Goal: Communication & Community: Answer question/provide support

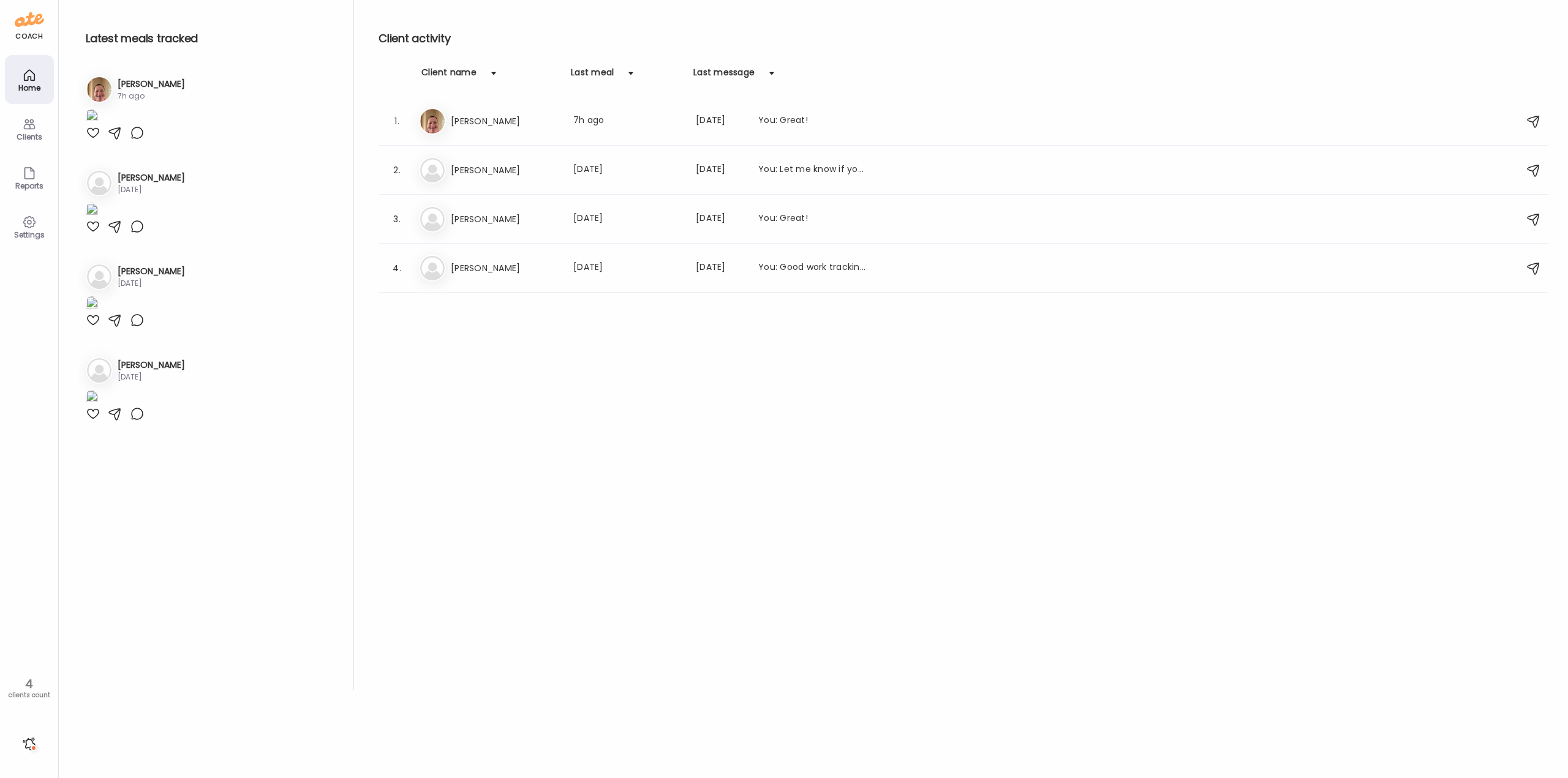
click at [32, 745] on div at bounding box center [29, 744] width 20 height 20
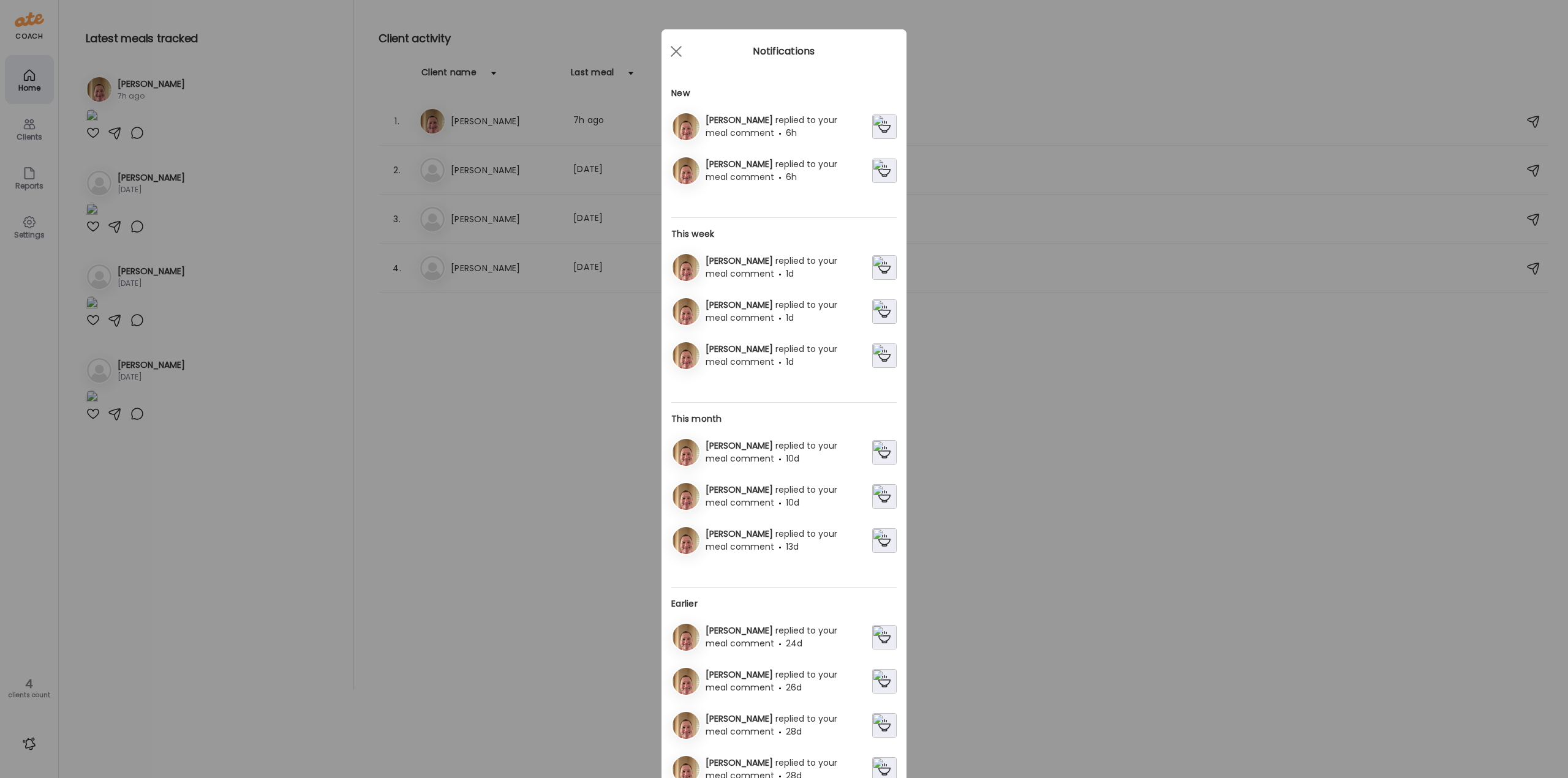
click at [772, 168] on span "replied to your meal comment" at bounding box center [771, 171] width 132 height 25
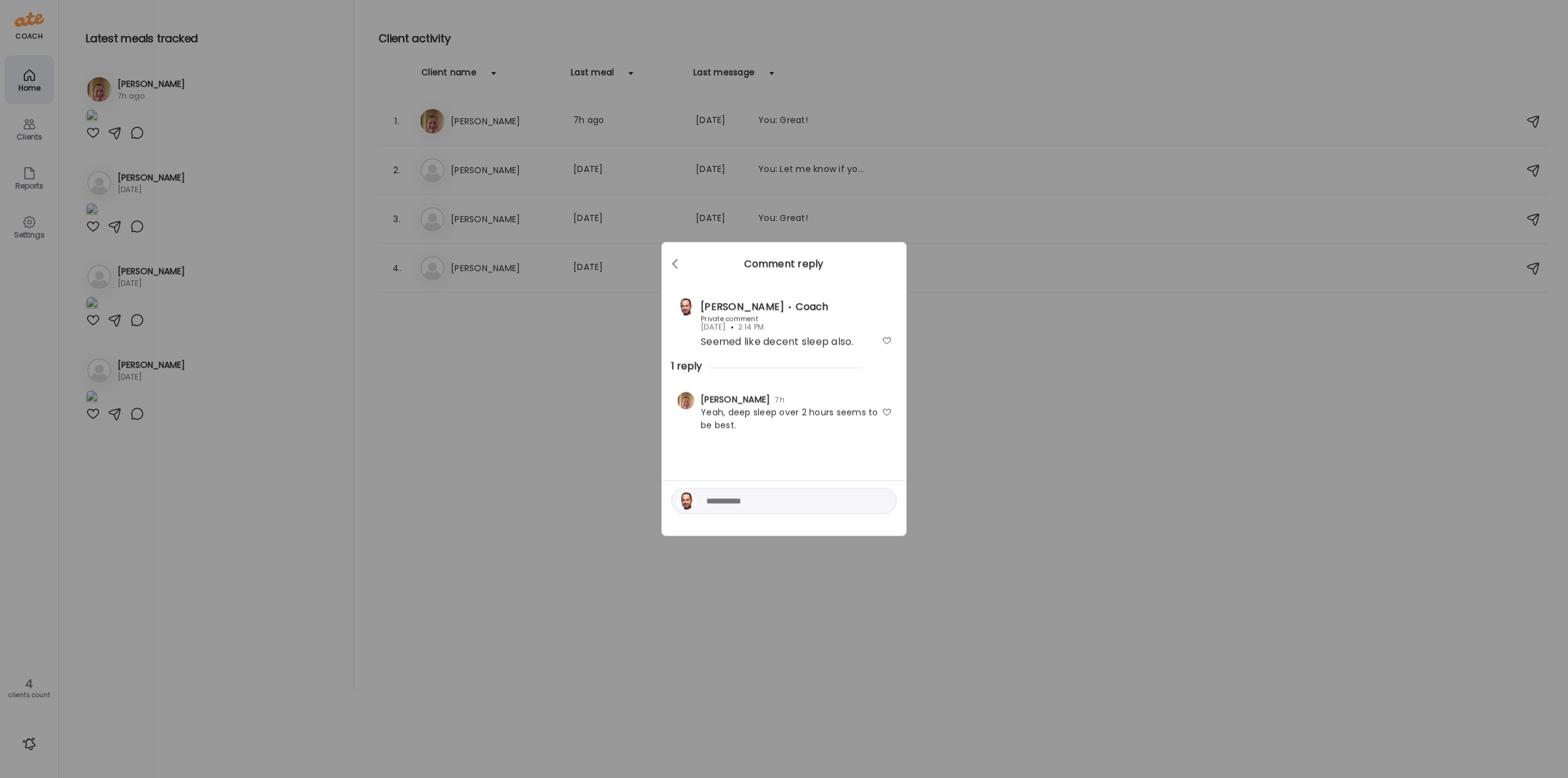
click at [791, 497] on textarea at bounding box center [789, 501] width 166 height 15
type textarea "*********"
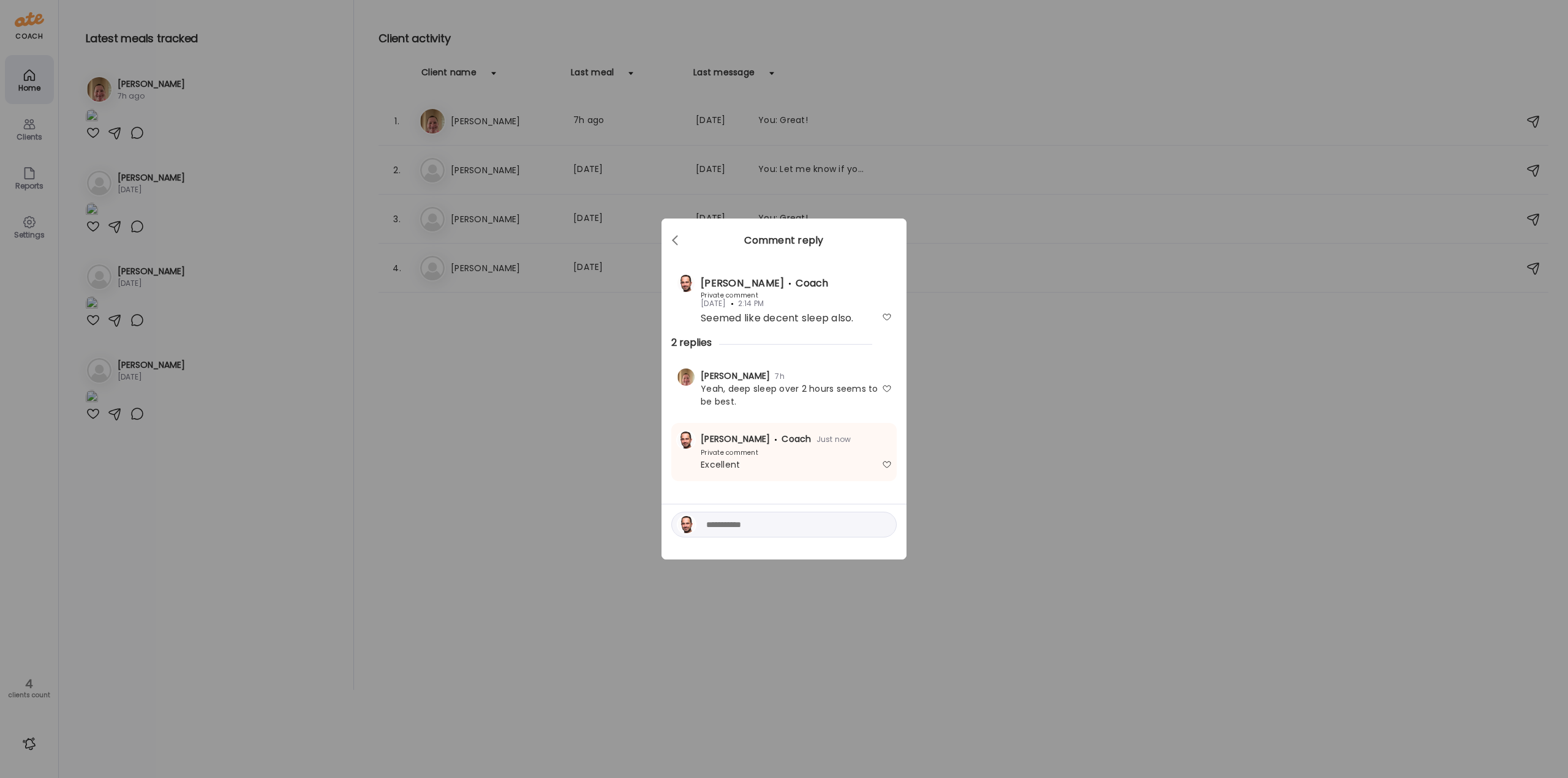
click at [980, 301] on div "Ate Coach Dashboard Wahoo! It’s official Take a moment to set up your Coach Pro…" at bounding box center [784, 389] width 1568 height 778
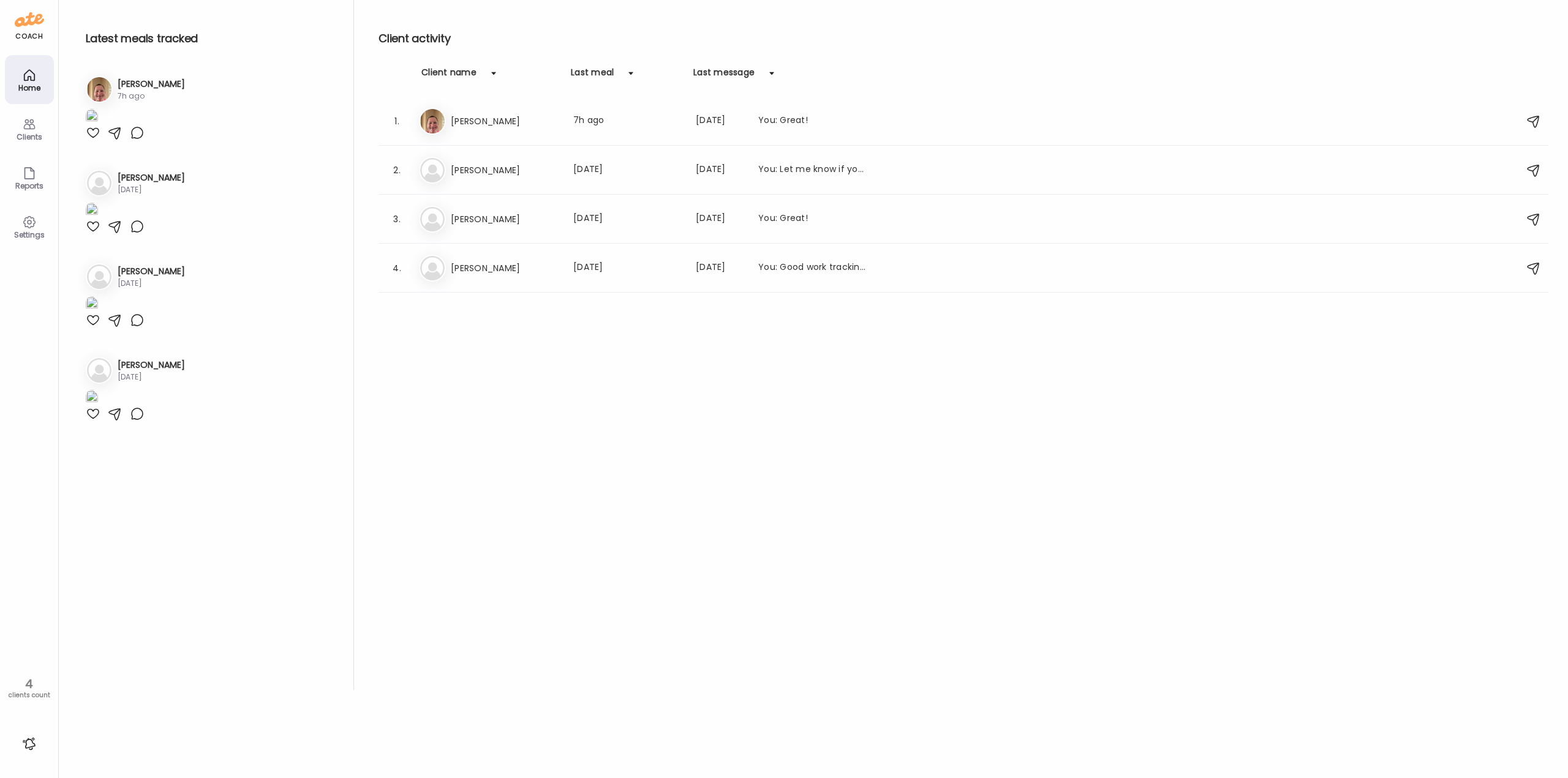
drag, startPoint x: 30, startPoint y: 745, endPoint x: 38, endPoint y: 743, distance: 8.2
click at [31, 745] on div at bounding box center [29, 744] width 20 height 20
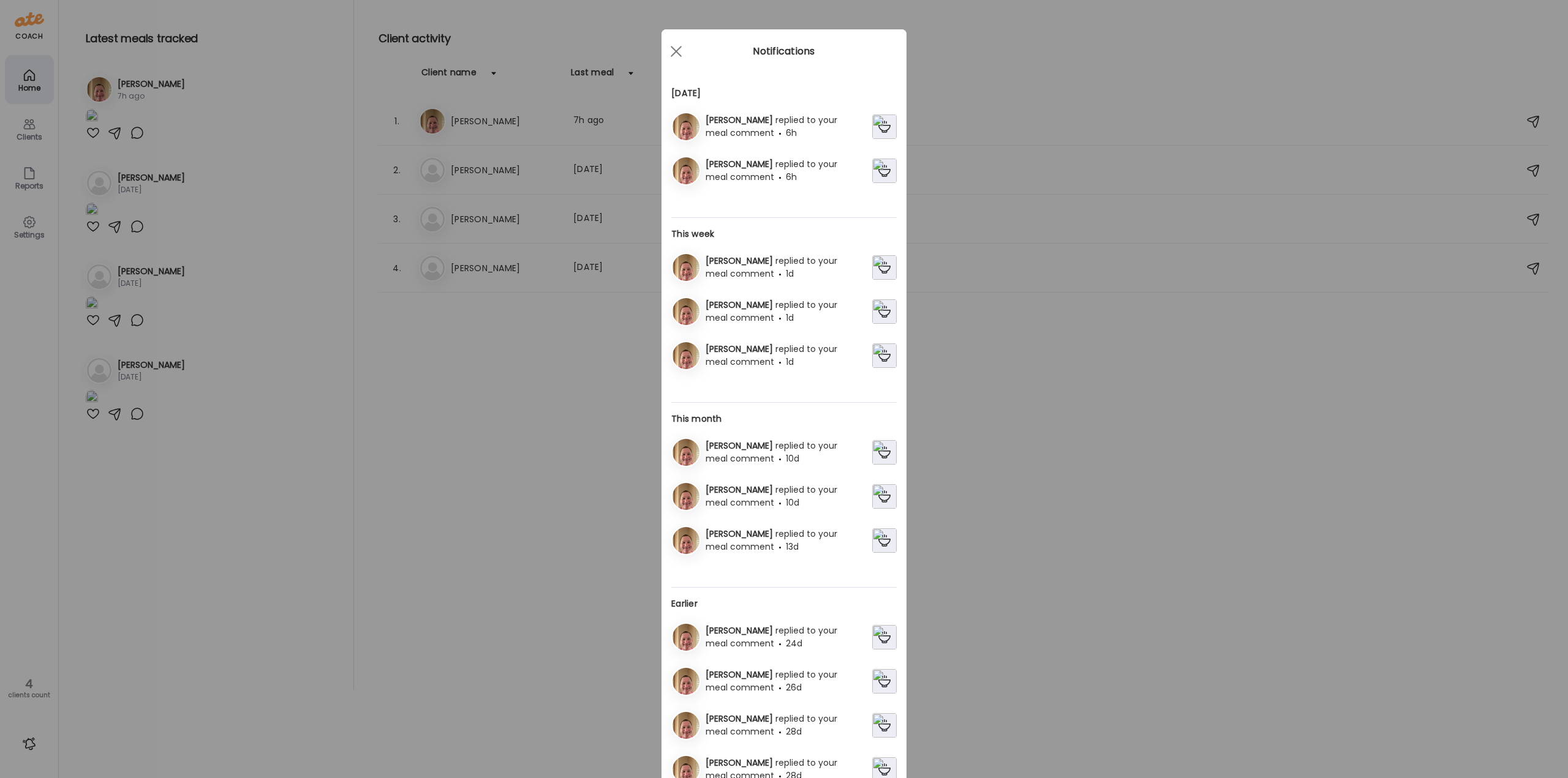
click at [749, 128] on div "[PERSON_NAME] replied to your meal comment 6h" at bounding box center [786, 126] width 171 height 26
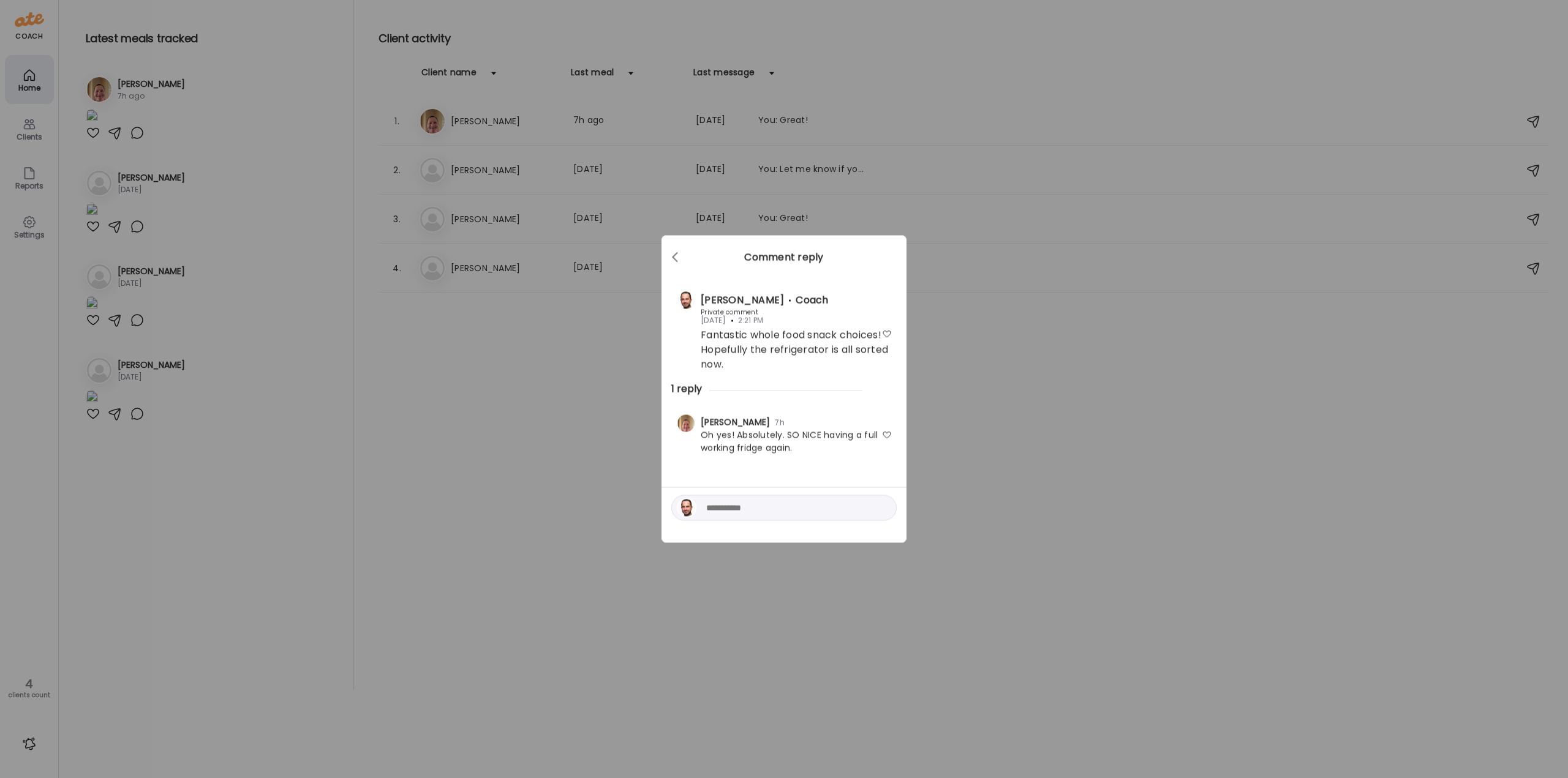
click at [794, 508] on textarea at bounding box center [789, 508] width 166 height 15
type textarea "********"
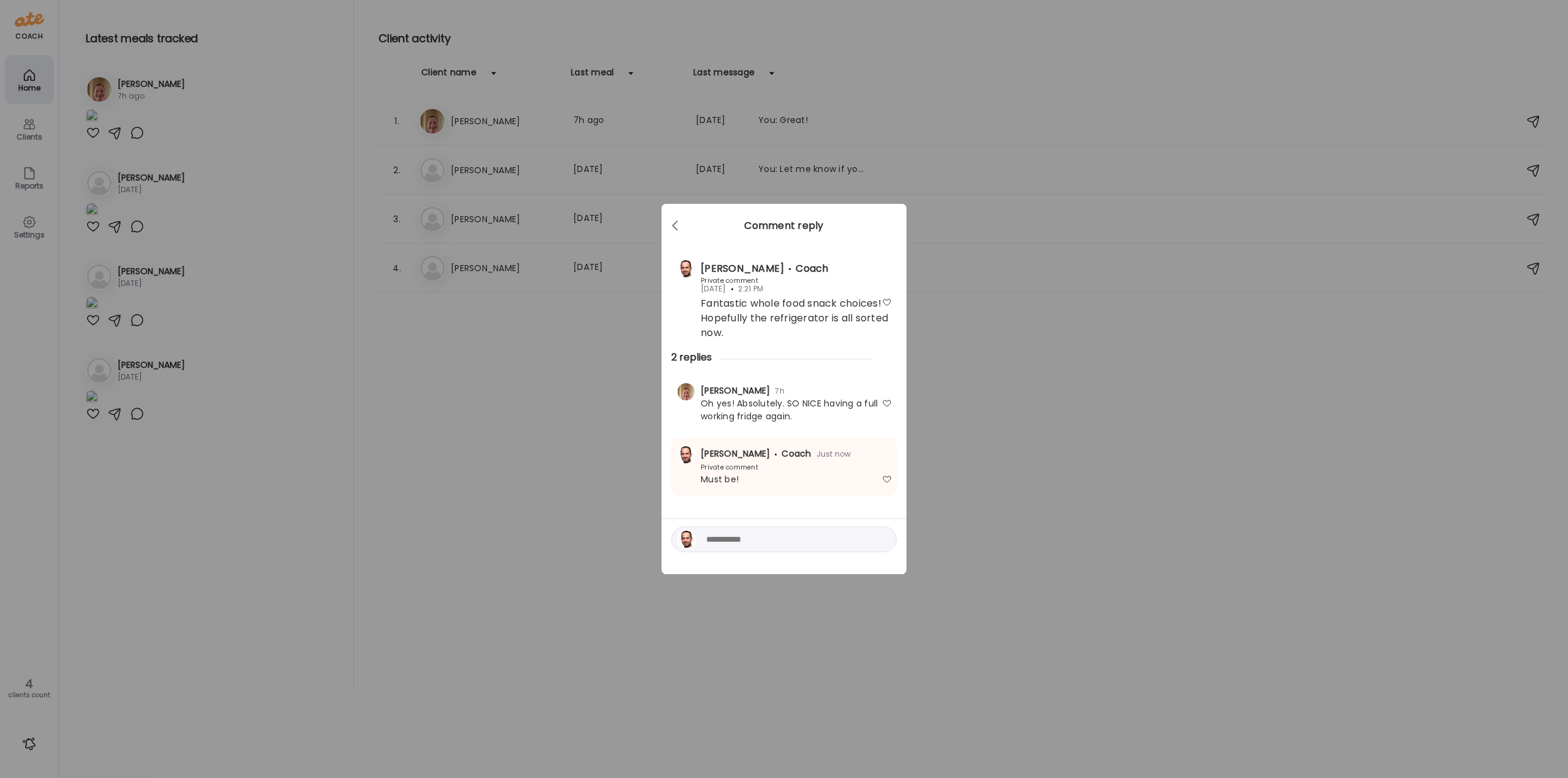
click at [467, 330] on div "Ate Coach Dashboard Wahoo! It’s official Take a moment to set up your Coach Pro…" at bounding box center [784, 389] width 1568 height 778
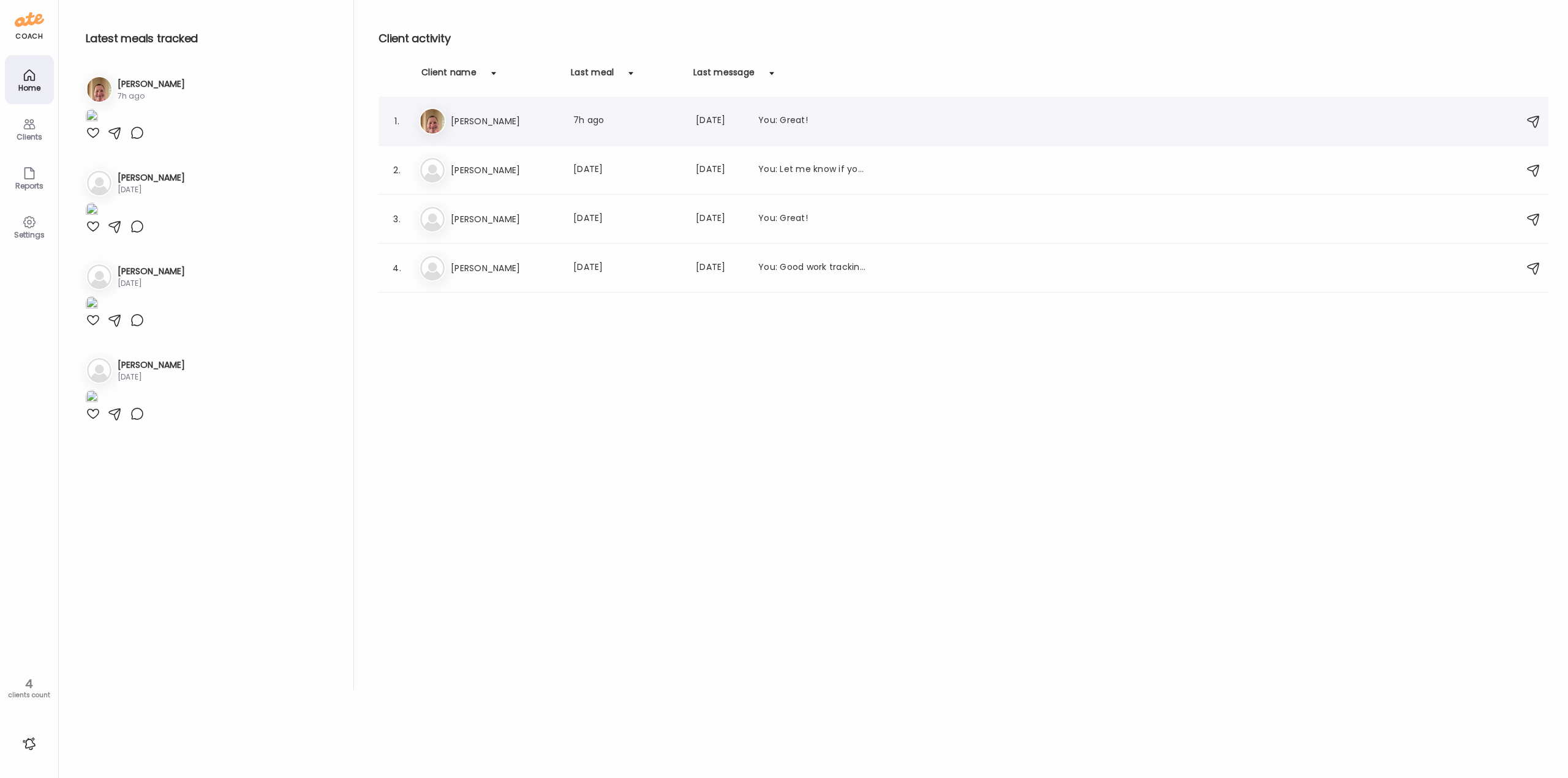
click at [484, 128] on h3 "[PERSON_NAME]" at bounding box center [505, 121] width 108 height 15
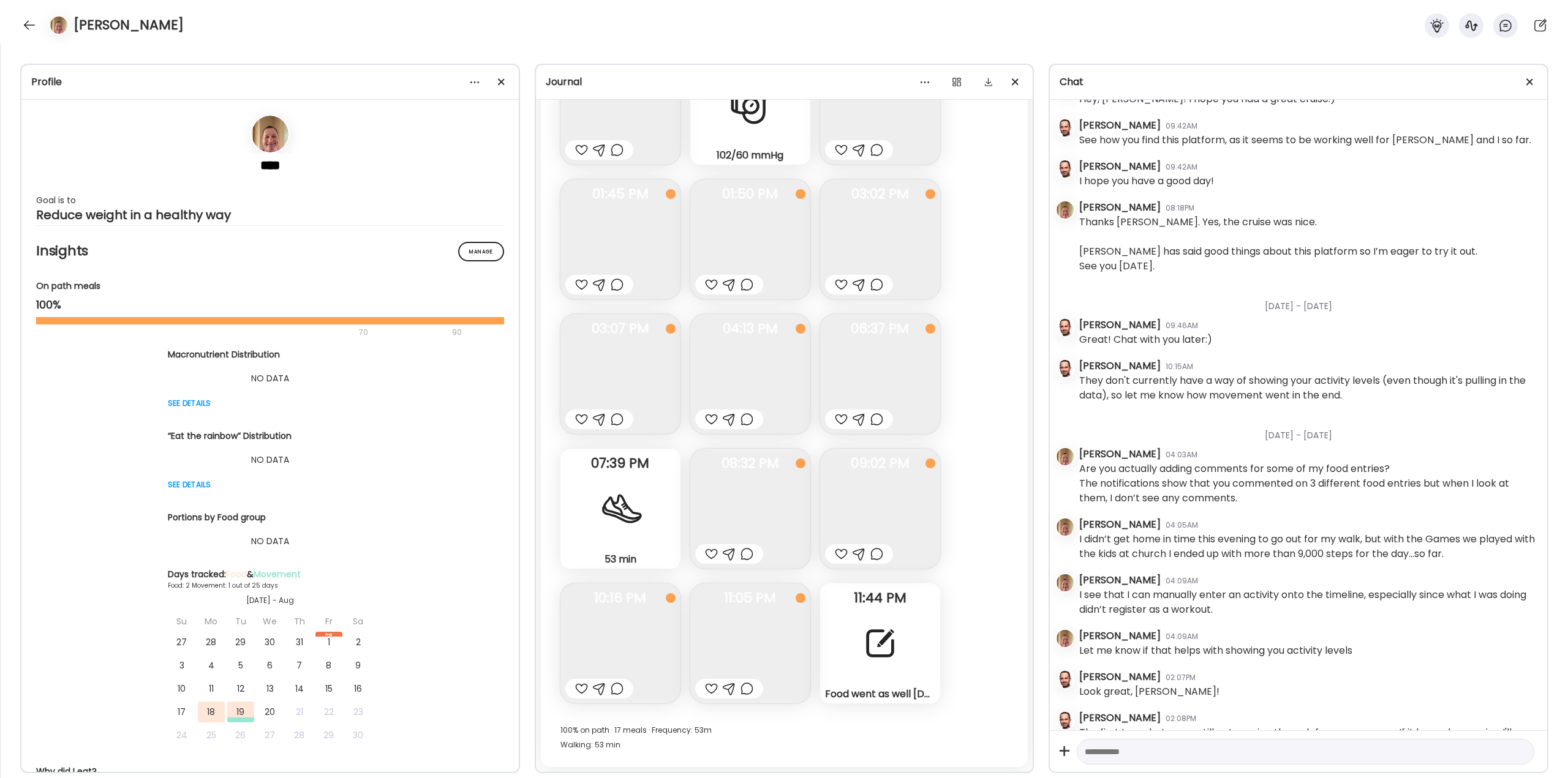
scroll to position [506, 0]
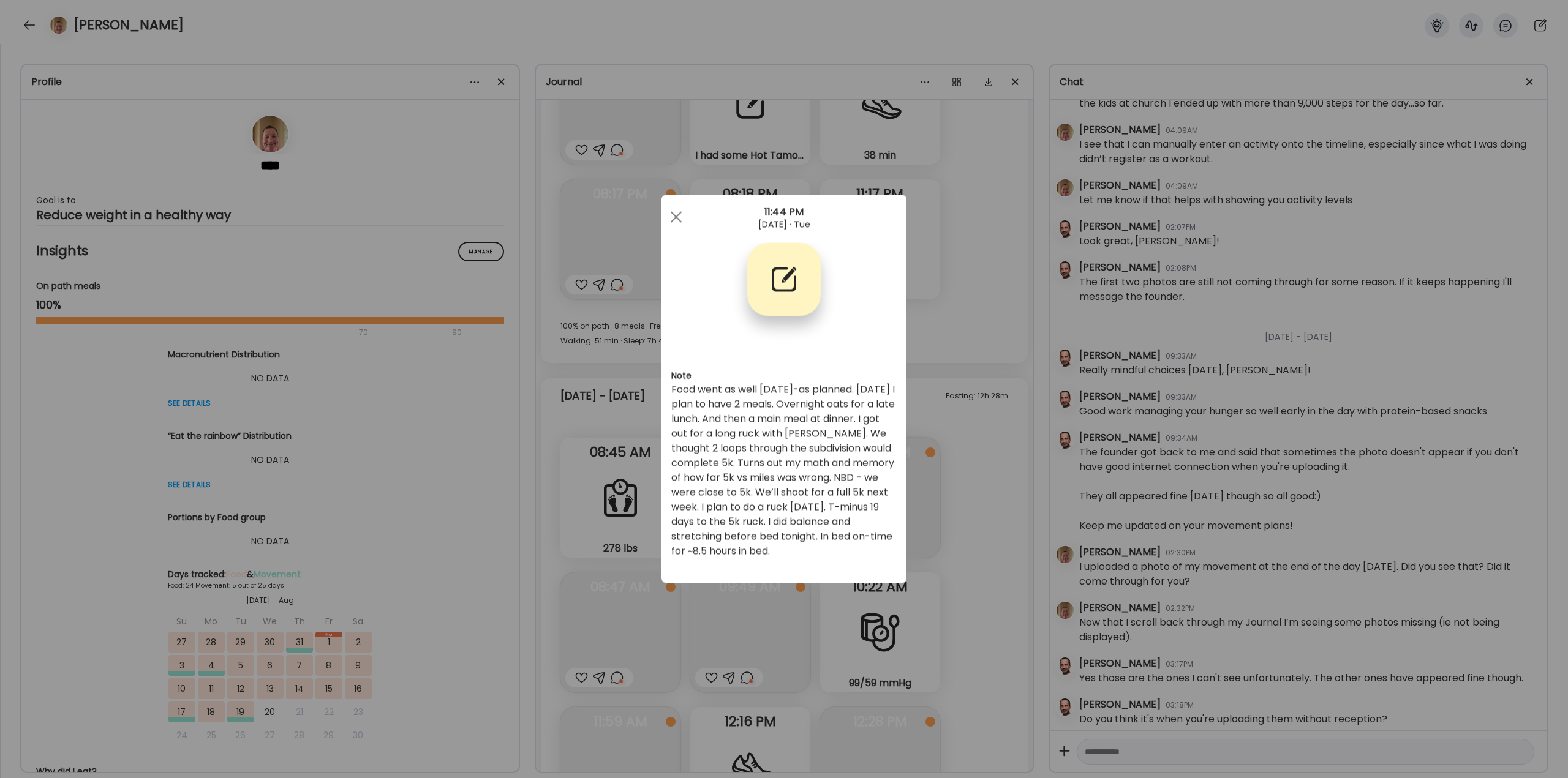
scroll to position [24631, 0]
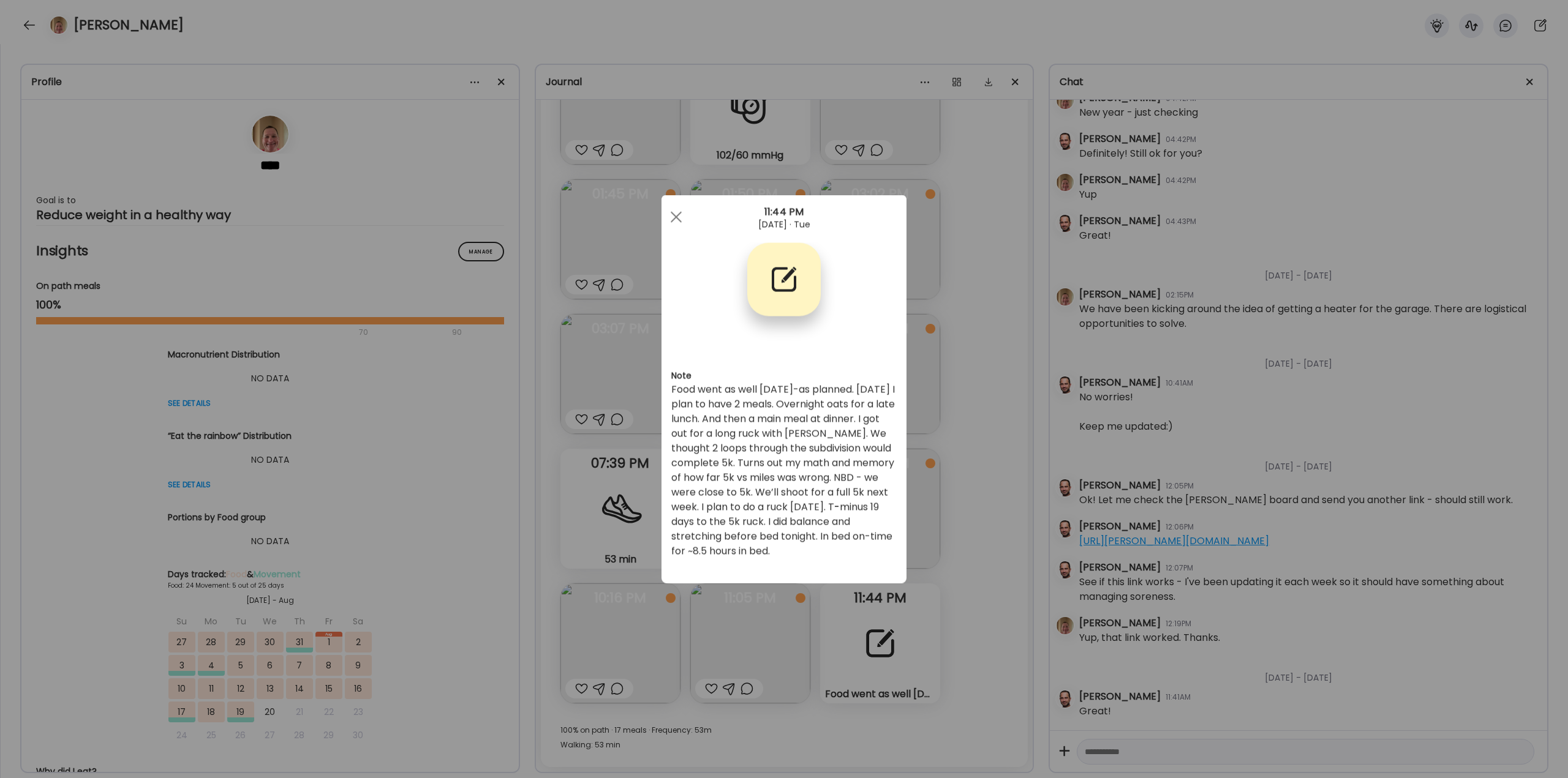
click at [978, 572] on div "Ate Coach Dashboard Wahoo! It’s official Take a moment to set up your Coach Pro…" at bounding box center [784, 389] width 1568 height 778
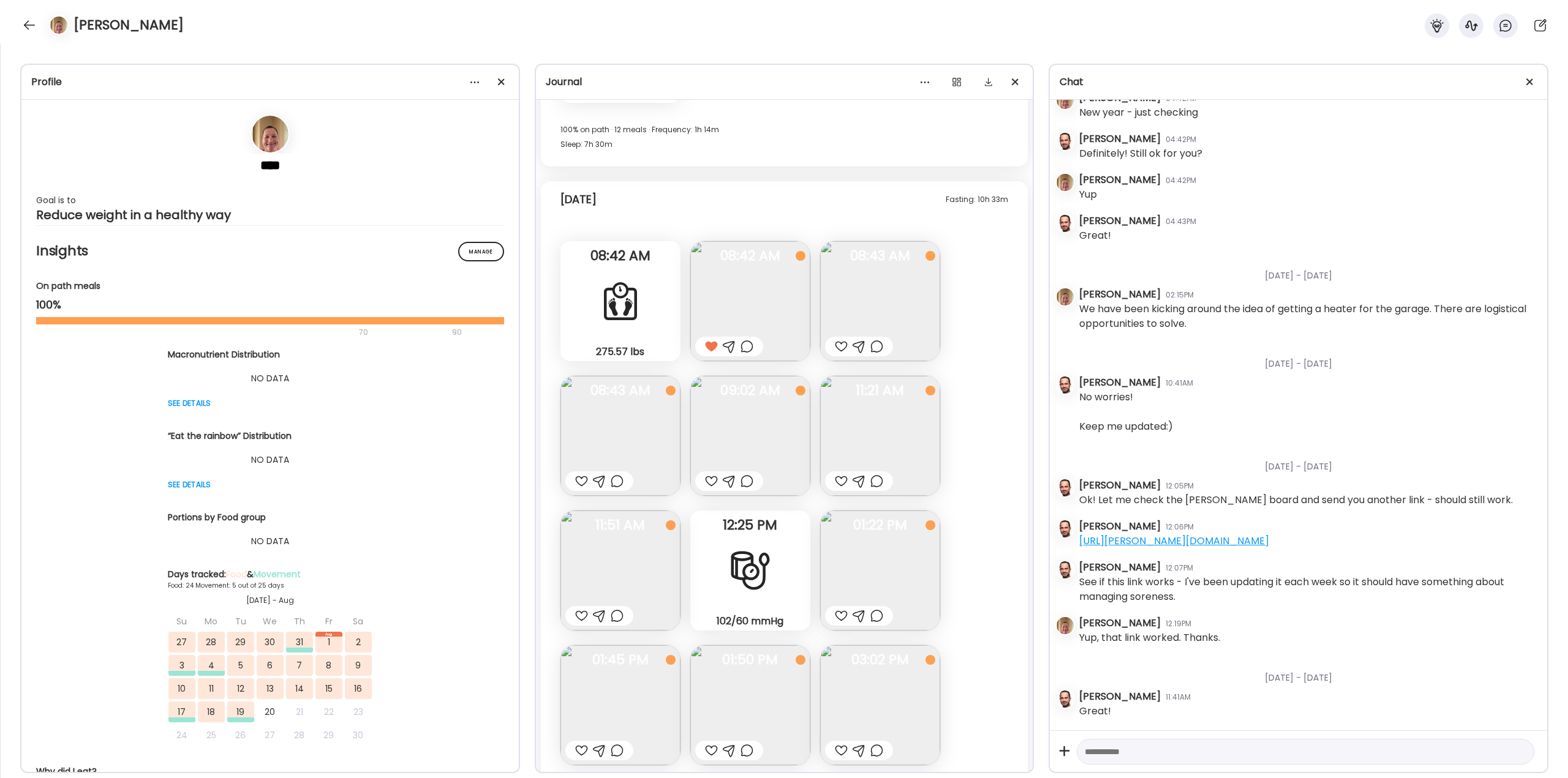
scroll to position [24141, 0]
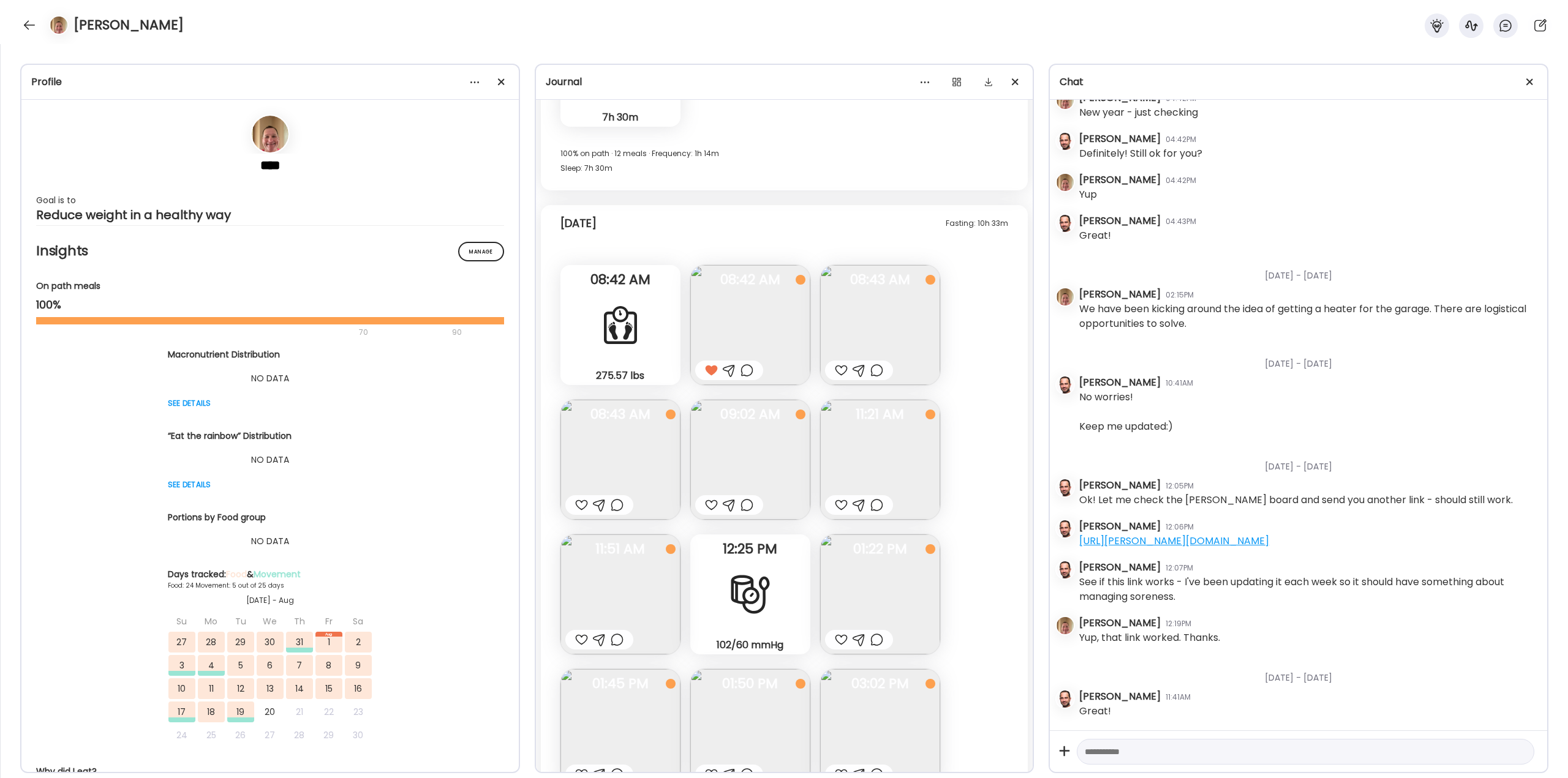
click at [746, 317] on img at bounding box center [750, 325] width 120 height 120
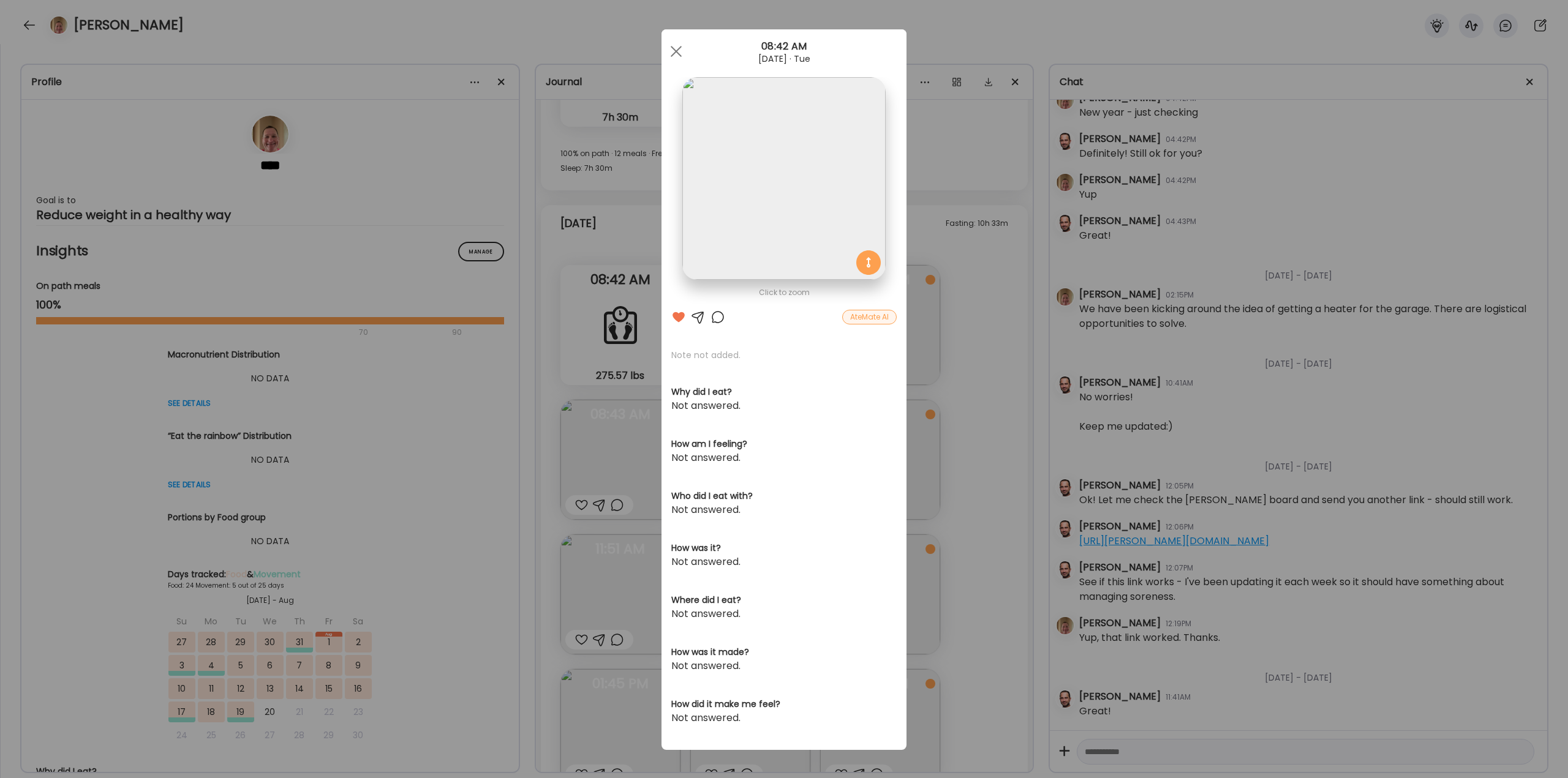
click at [953, 379] on div "Ate Coach Dashboard Wahoo! It’s official Take a moment to set up your Coach Pro…" at bounding box center [784, 389] width 1568 height 778
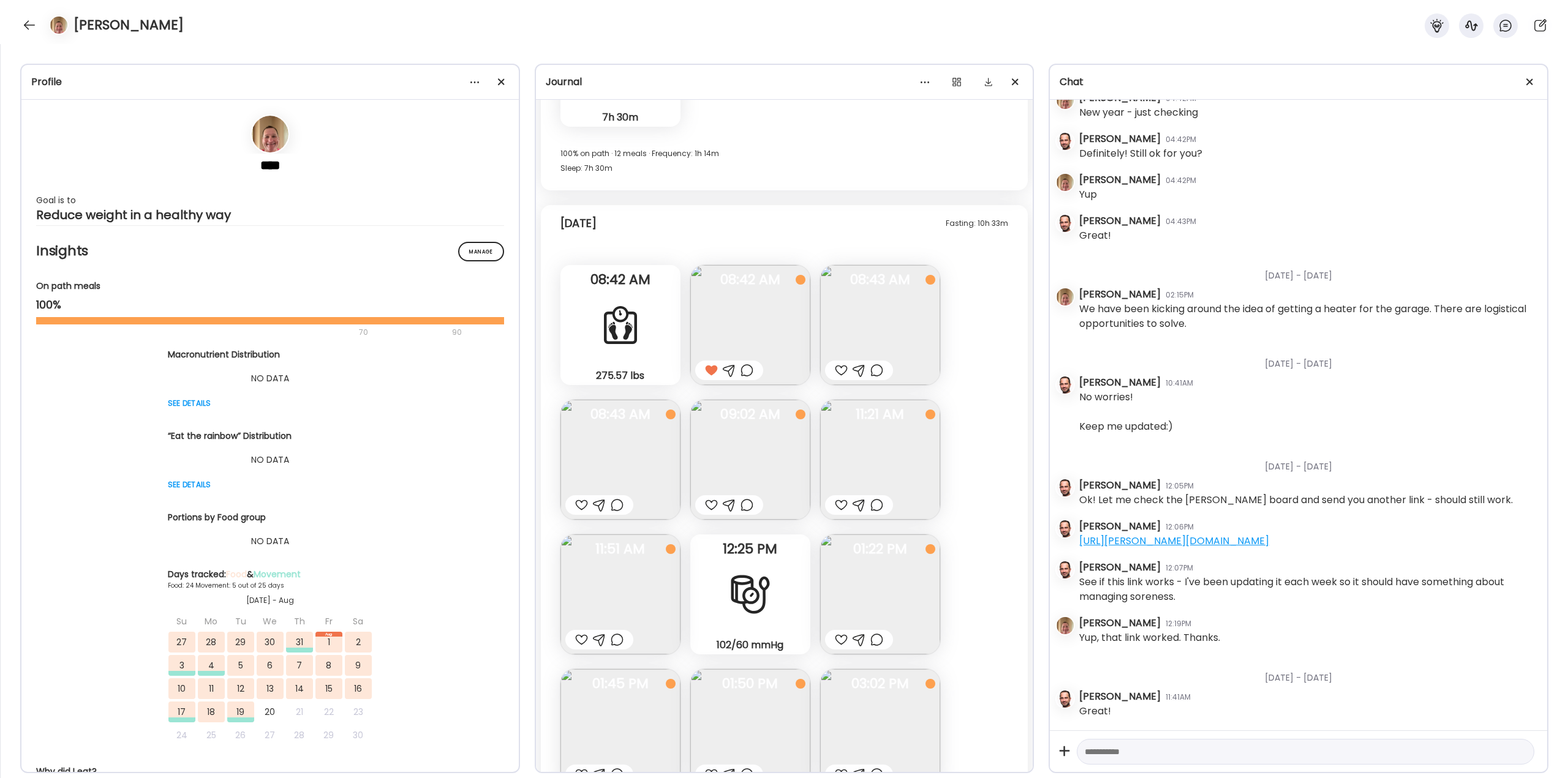
click at [874, 320] on img at bounding box center [880, 325] width 120 height 120
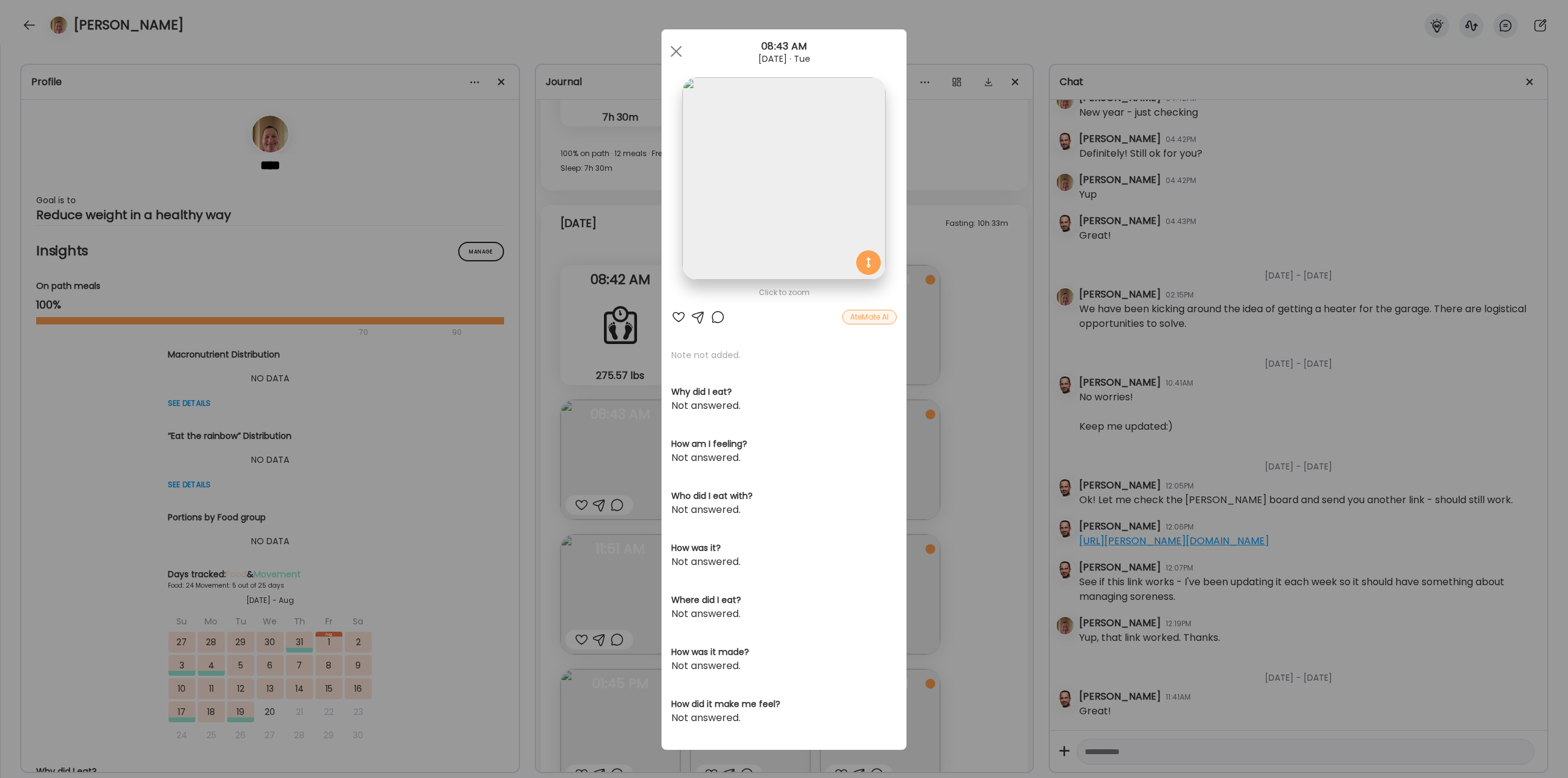
click at [931, 336] on div "Ate Coach Dashboard Wahoo! It’s official Take a moment to set up your Coach Pro…" at bounding box center [784, 389] width 1568 height 778
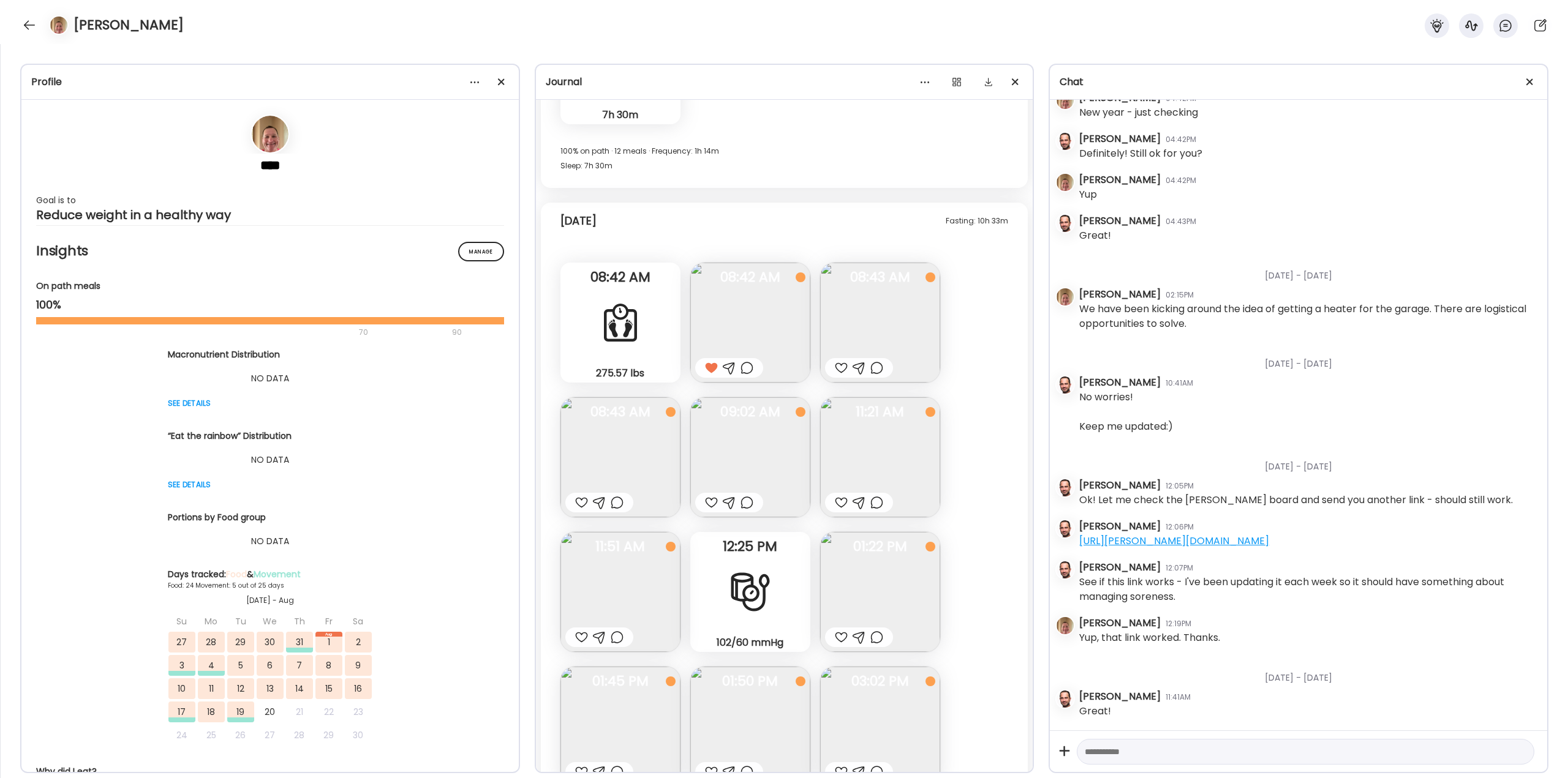
scroll to position [24203, 0]
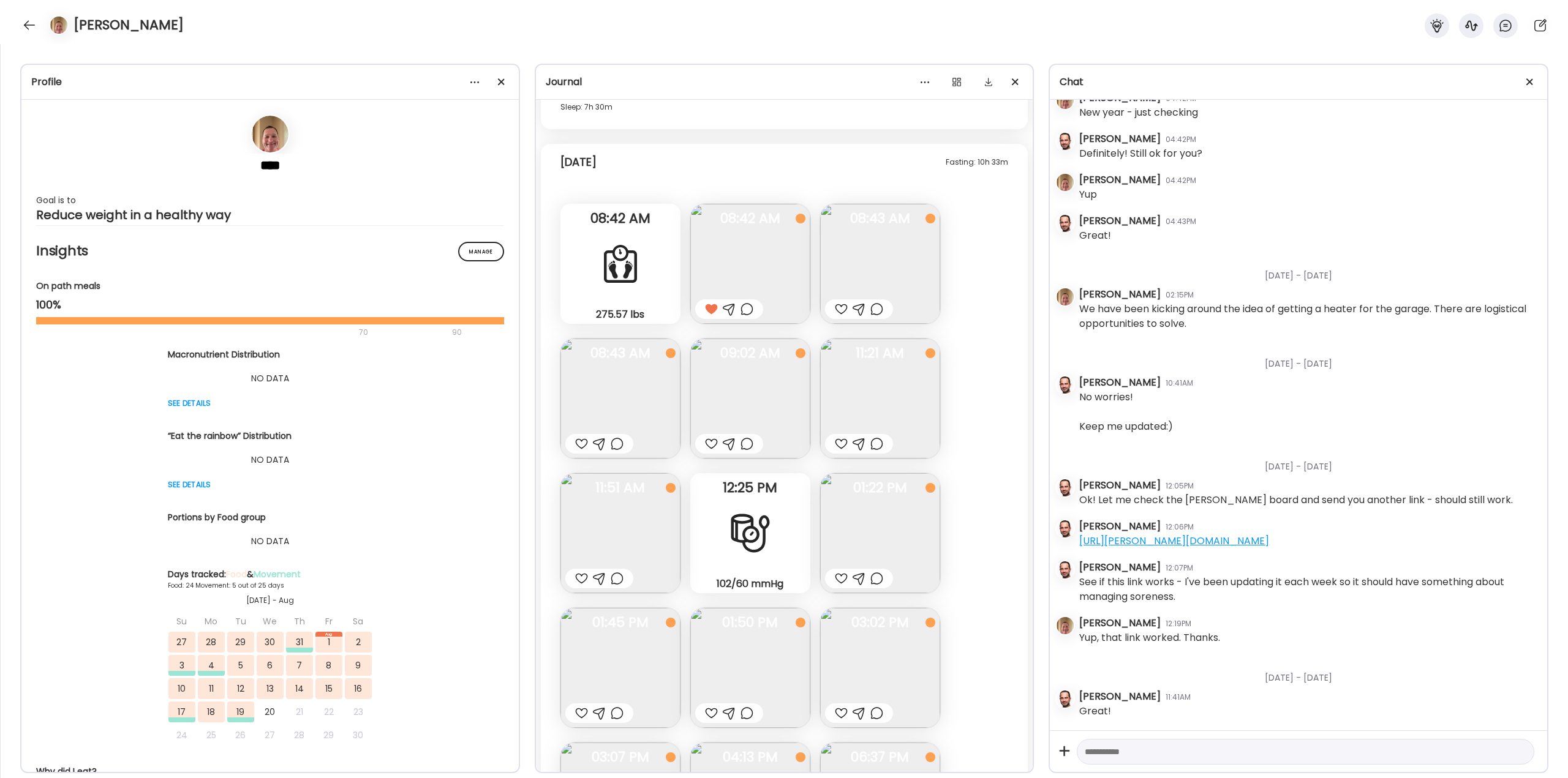
click at [878, 310] on div at bounding box center [877, 309] width 13 height 15
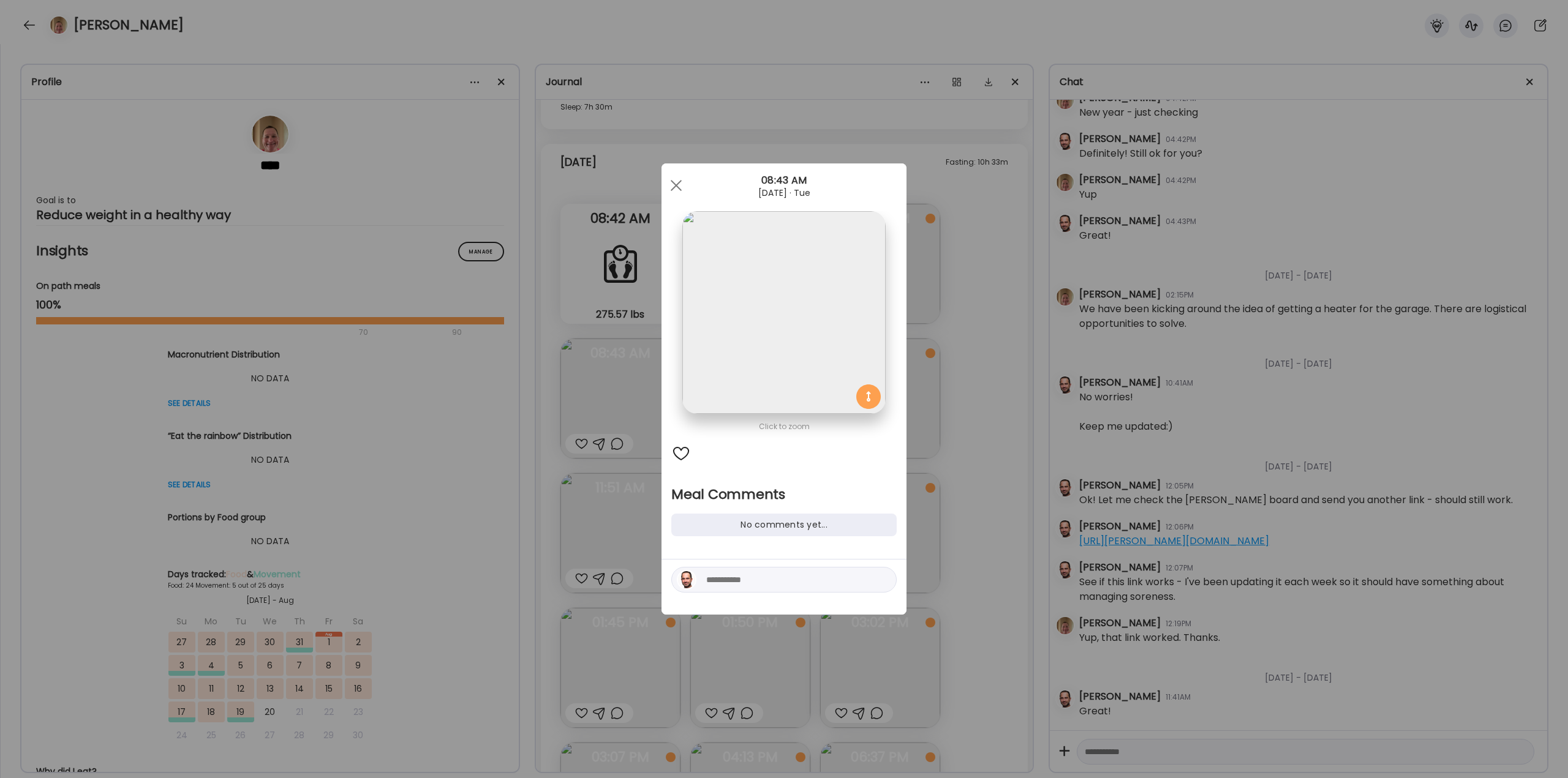
click at [769, 581] on textarea at bounding box center [789, 580] width 166 height 15
type textarea "**********"
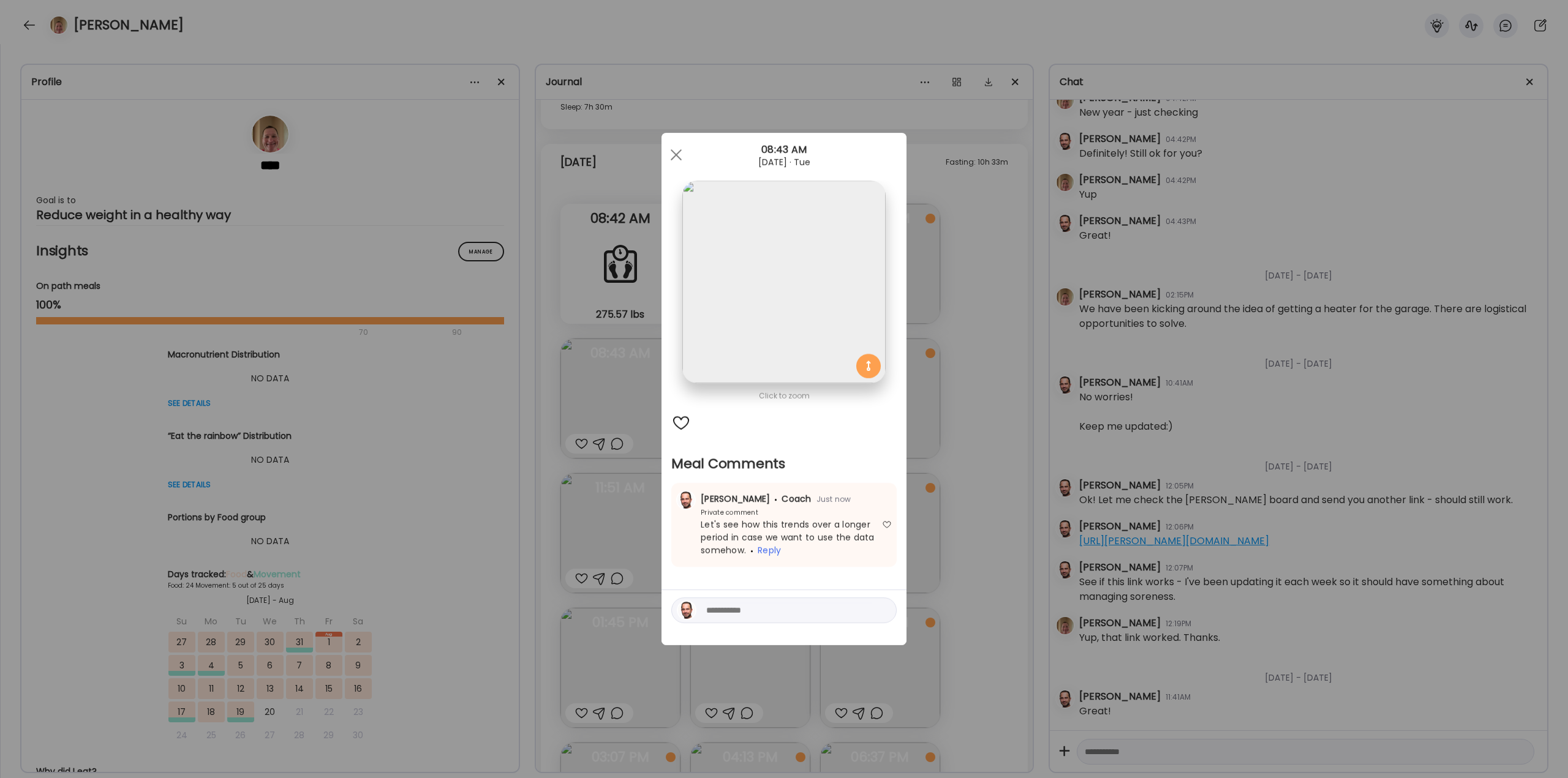
click at [973, 460] on div "Ate Coach Dashboard Wahoo! It’s official Take a moment to set up your Coach Pro…" at bounding box center [784, 389] width 1568 height 778
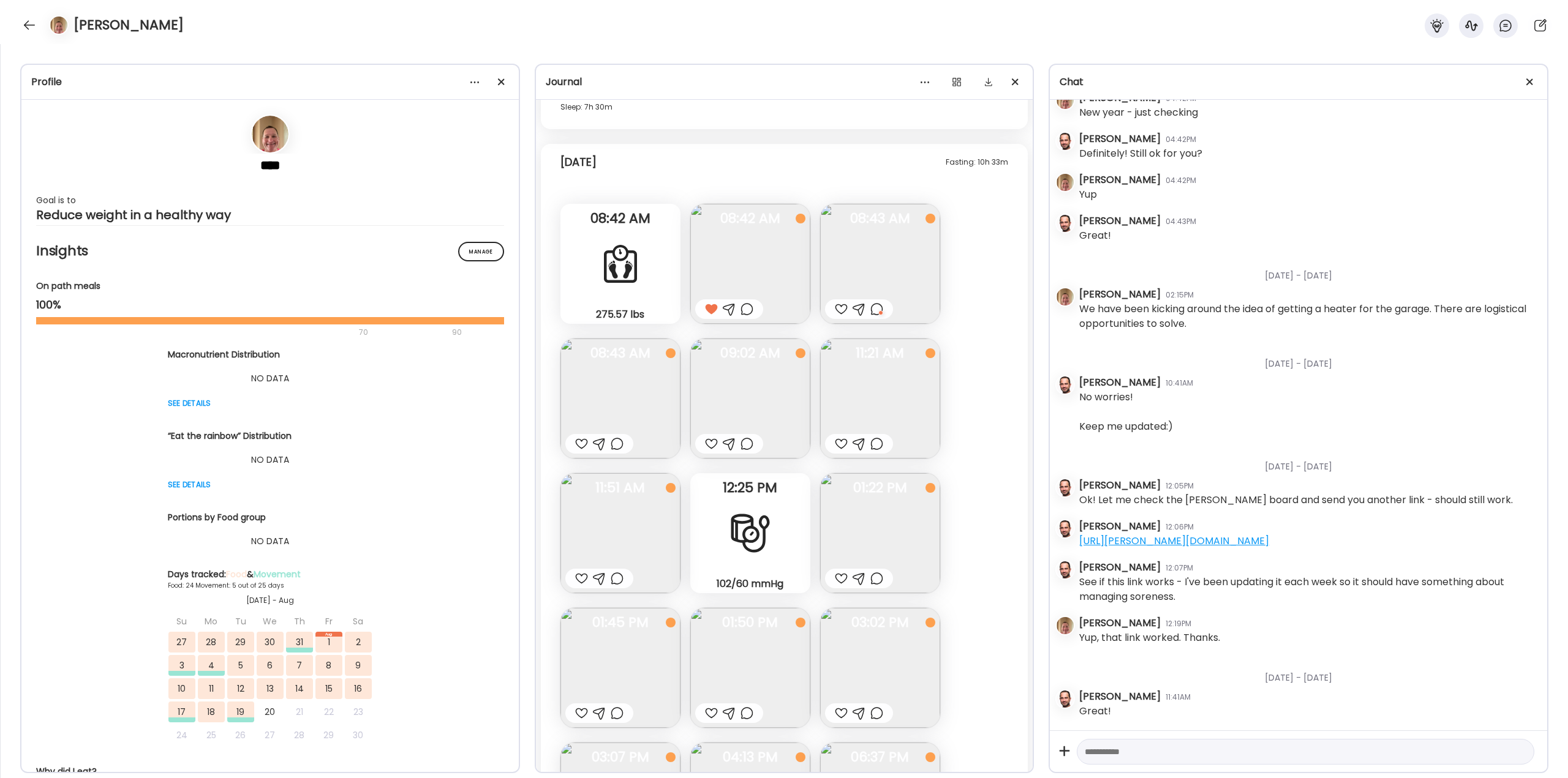
click at [754, 385] on img at bounding box center [750, 399] width 120 height 120
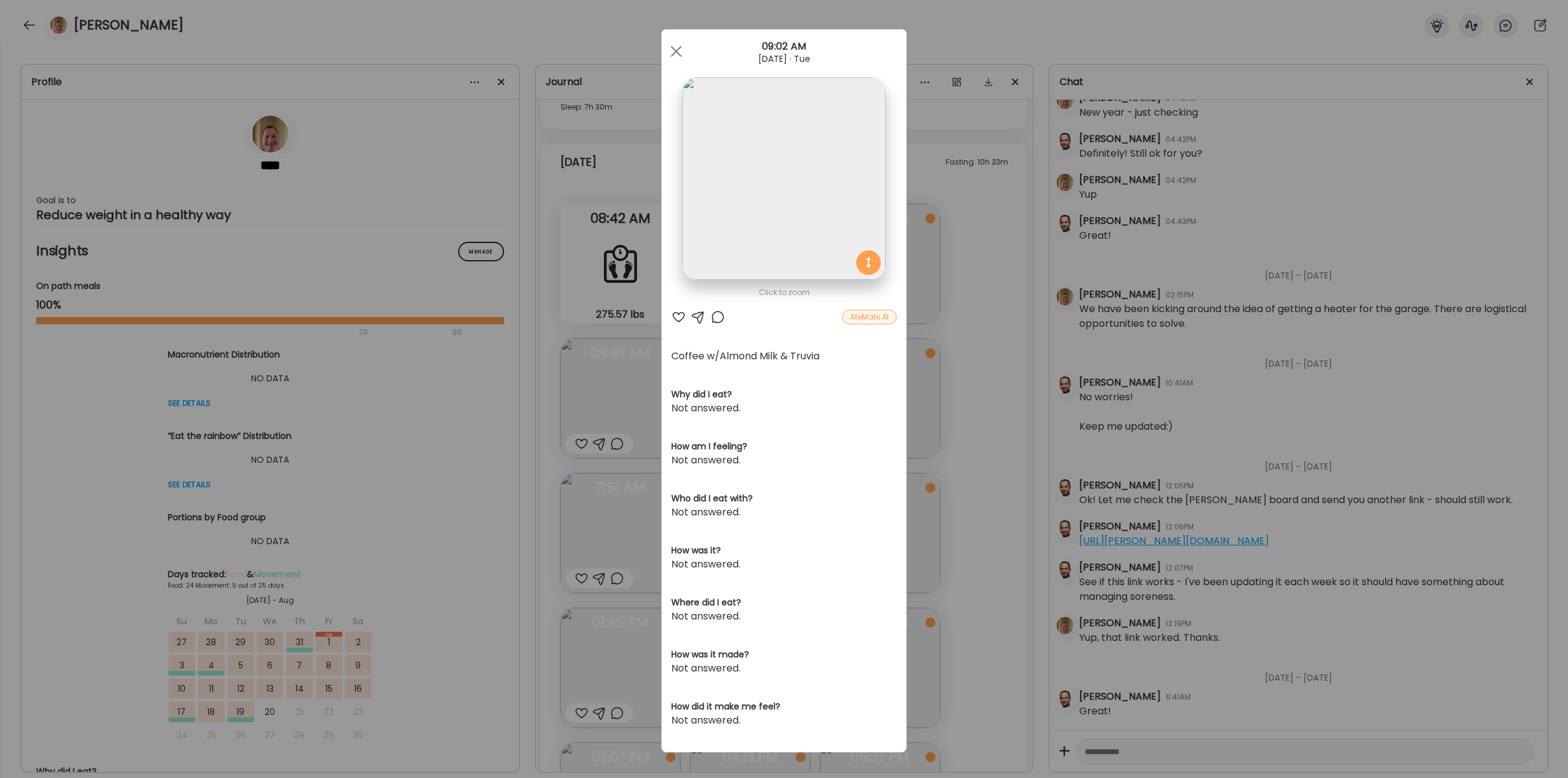
click at [672, 318] on div at bounding box center [678, 317] width 15 height 15
click at [943, 416] on div "Ate Coach Dashboard Wahoo! It’s official Take a moment to set up your Coach Pro…" at bounding box center [784, 389] width 1568 height 778
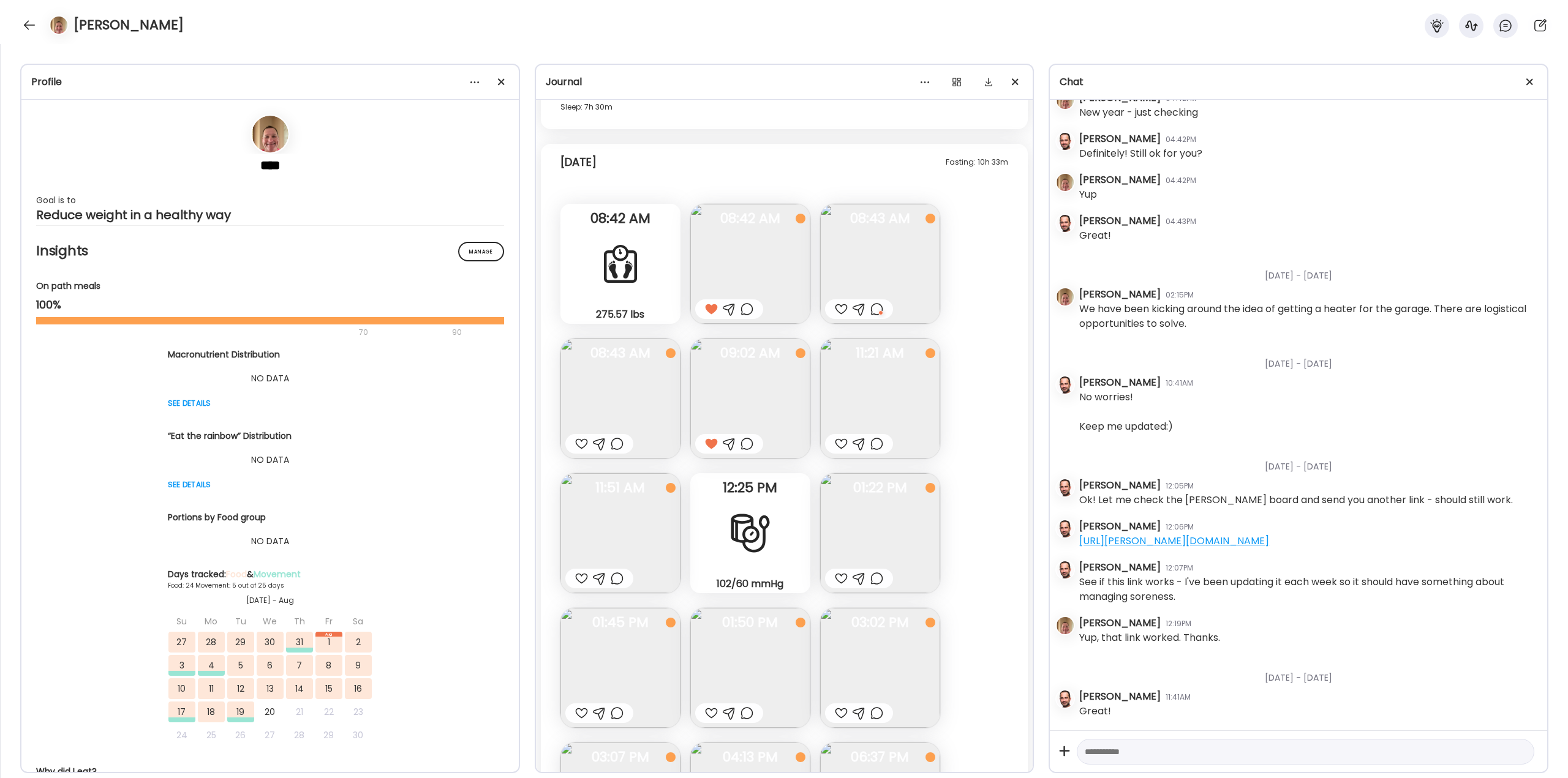
click at [835, 441] on div at bounding box center [841, 444] width 13 height 15
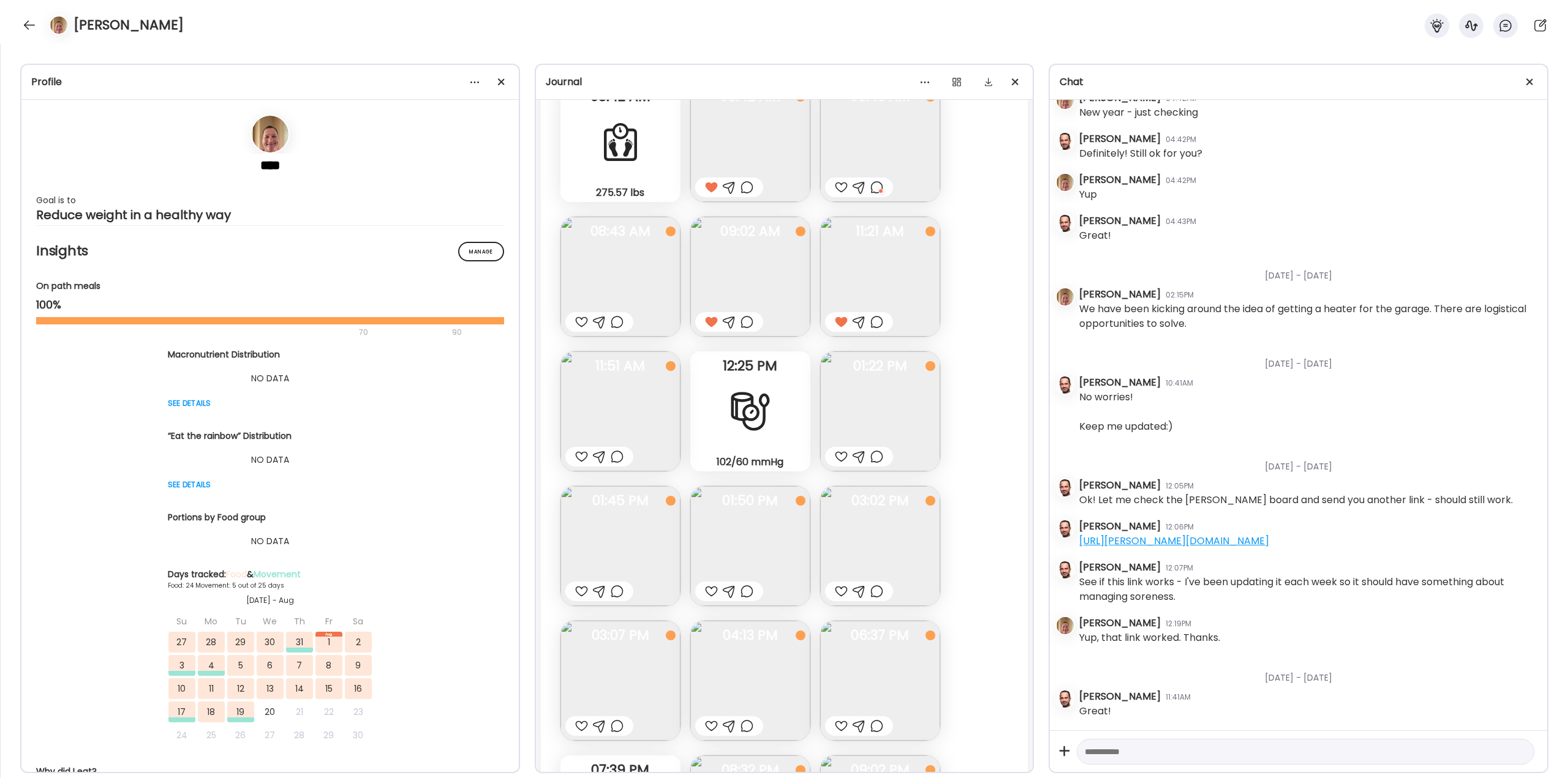
scroll to position [24325, 0]
click at [631, 425] on img at bounding box center [620, 411] width 120 height 120
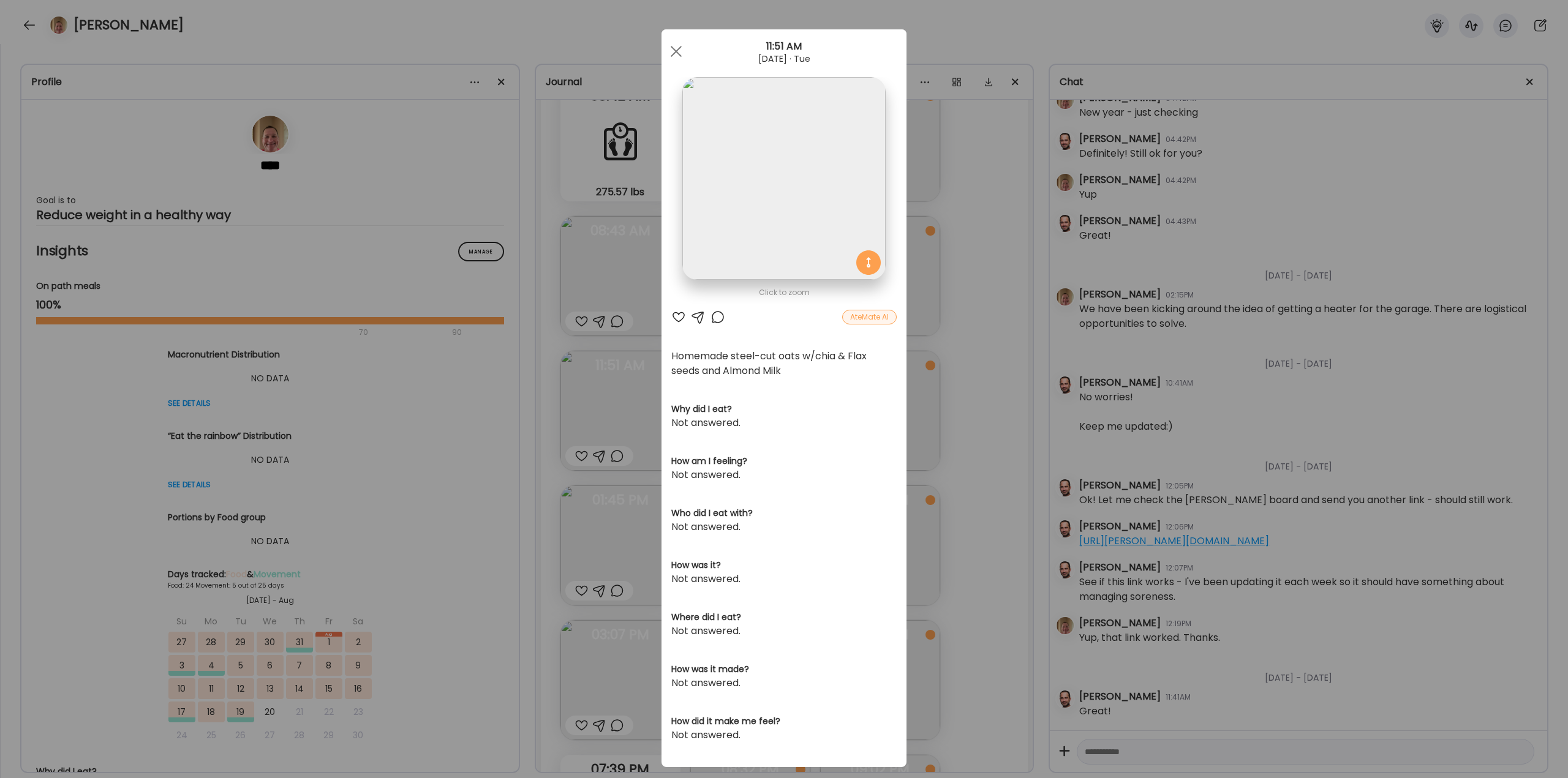
click at [711, 317] on div at bounding box center [718, 317] width 15 height 15
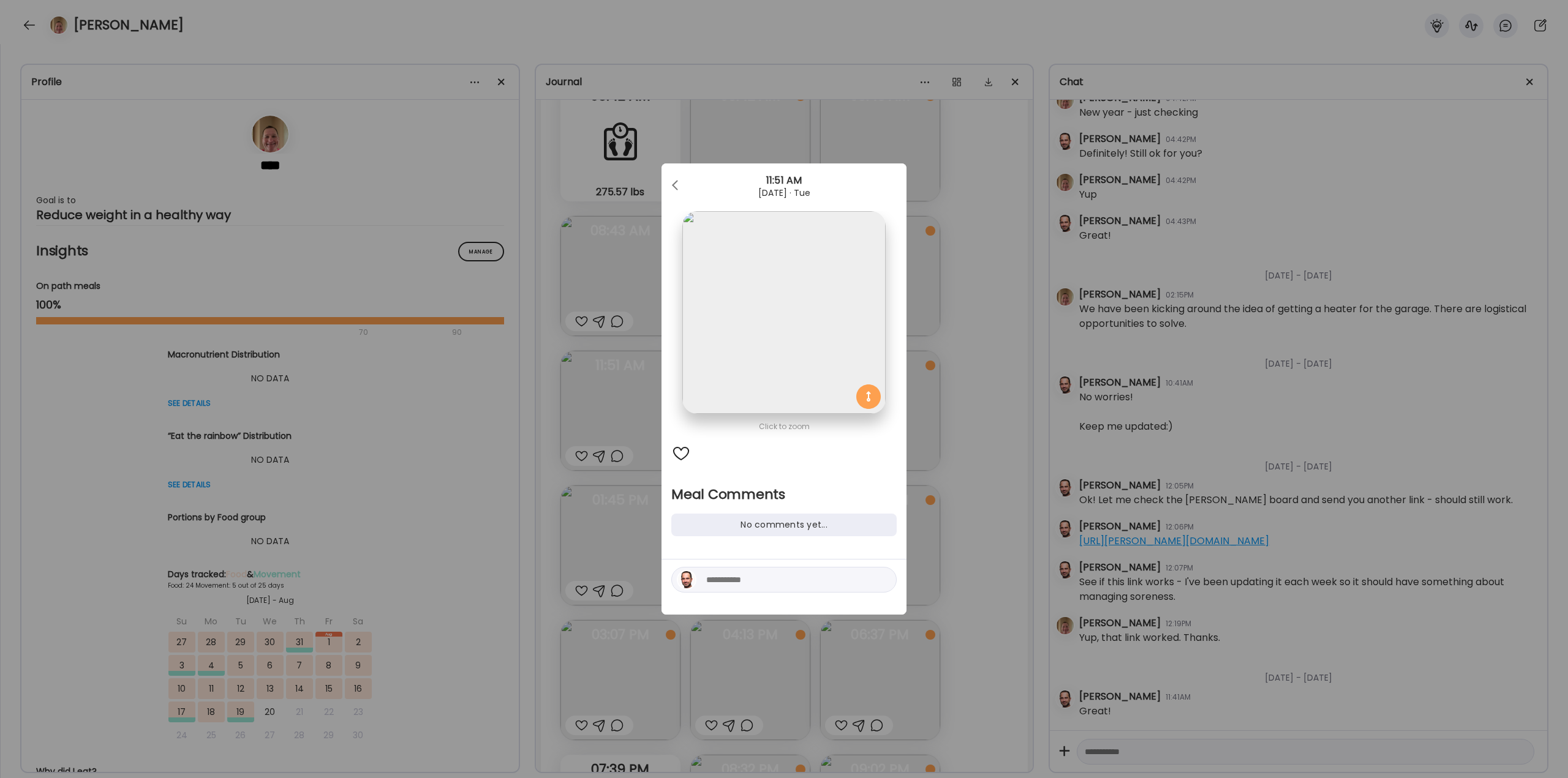
click at [737, 579] on textarea at bounding box center [789, 580] width 166 height 15
type textarea "**********"
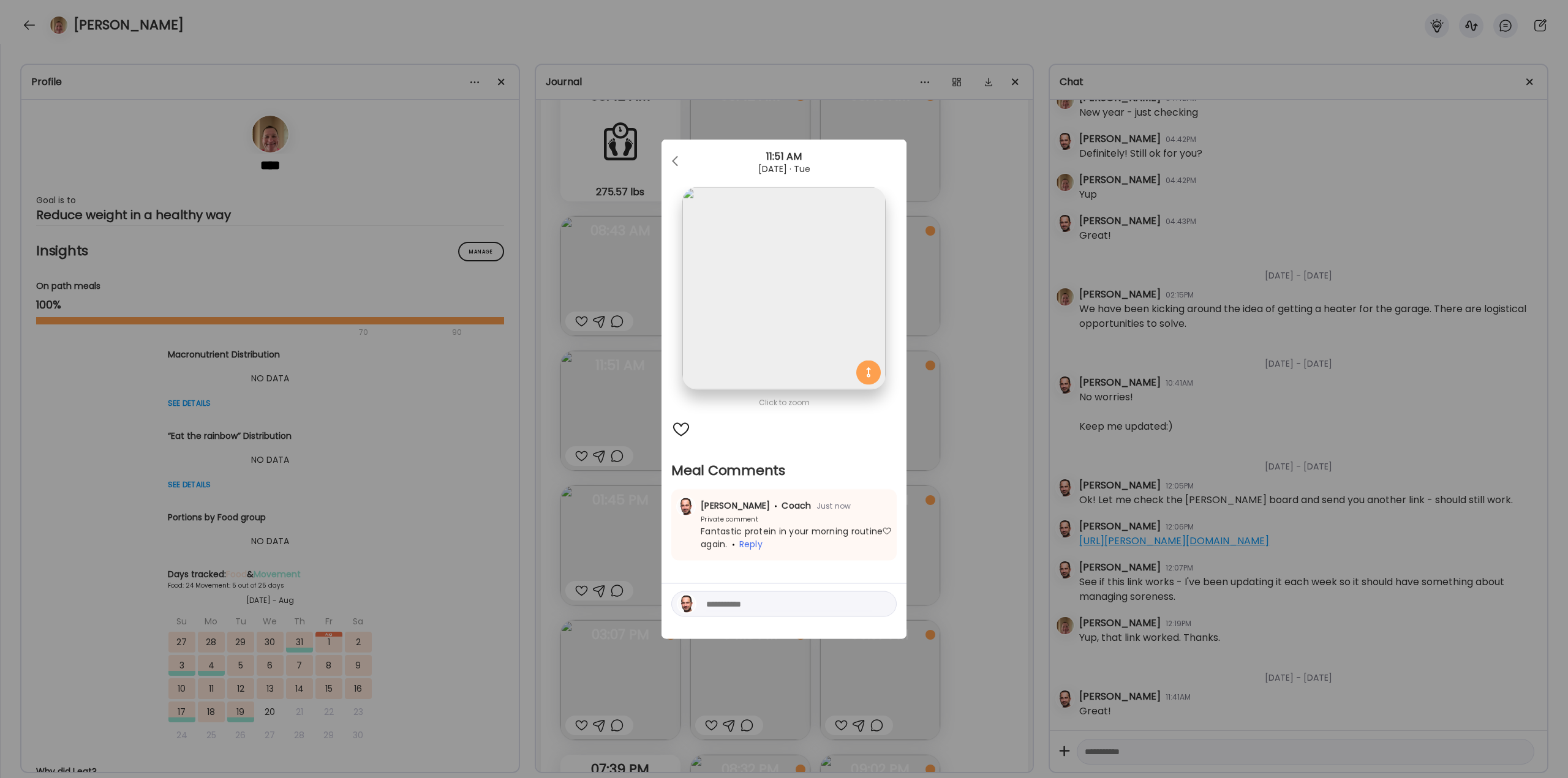
click at [998, 383] on div "Ate Coach Dashboard Wahoo! It’s official Take a moment to set up your Coach Pro…" at bounding box center [784, 389] width 1568 height 778
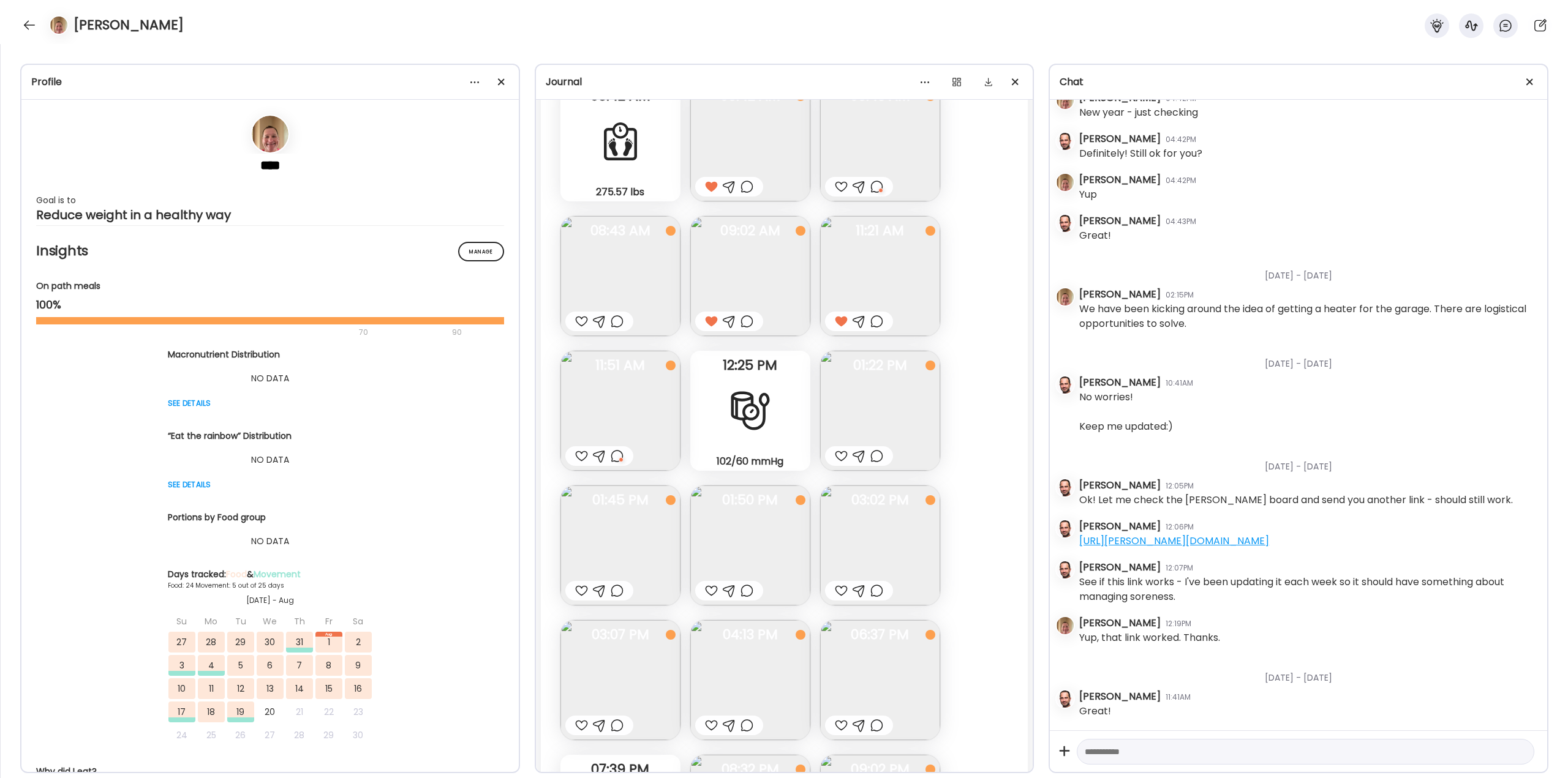
click at [890, 406] on img at bounding box center [880, 411] width 120 height 120
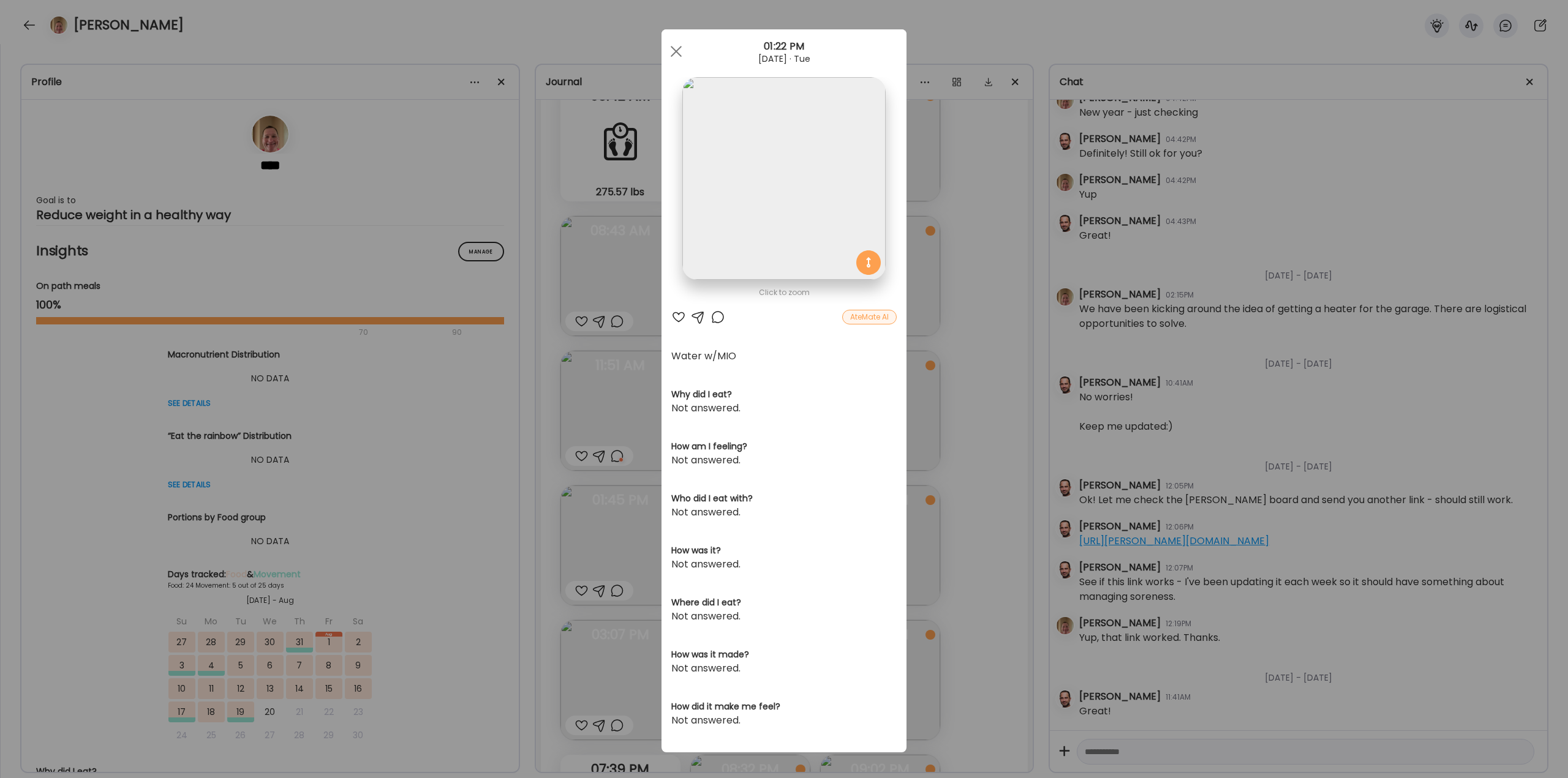
click at [936, 406] on div "Ate Coach Dashboard Wahoo! It’s official Take a moment to set up your Coach Pro…" at bounding box center [784, 389] width 1568 height 778
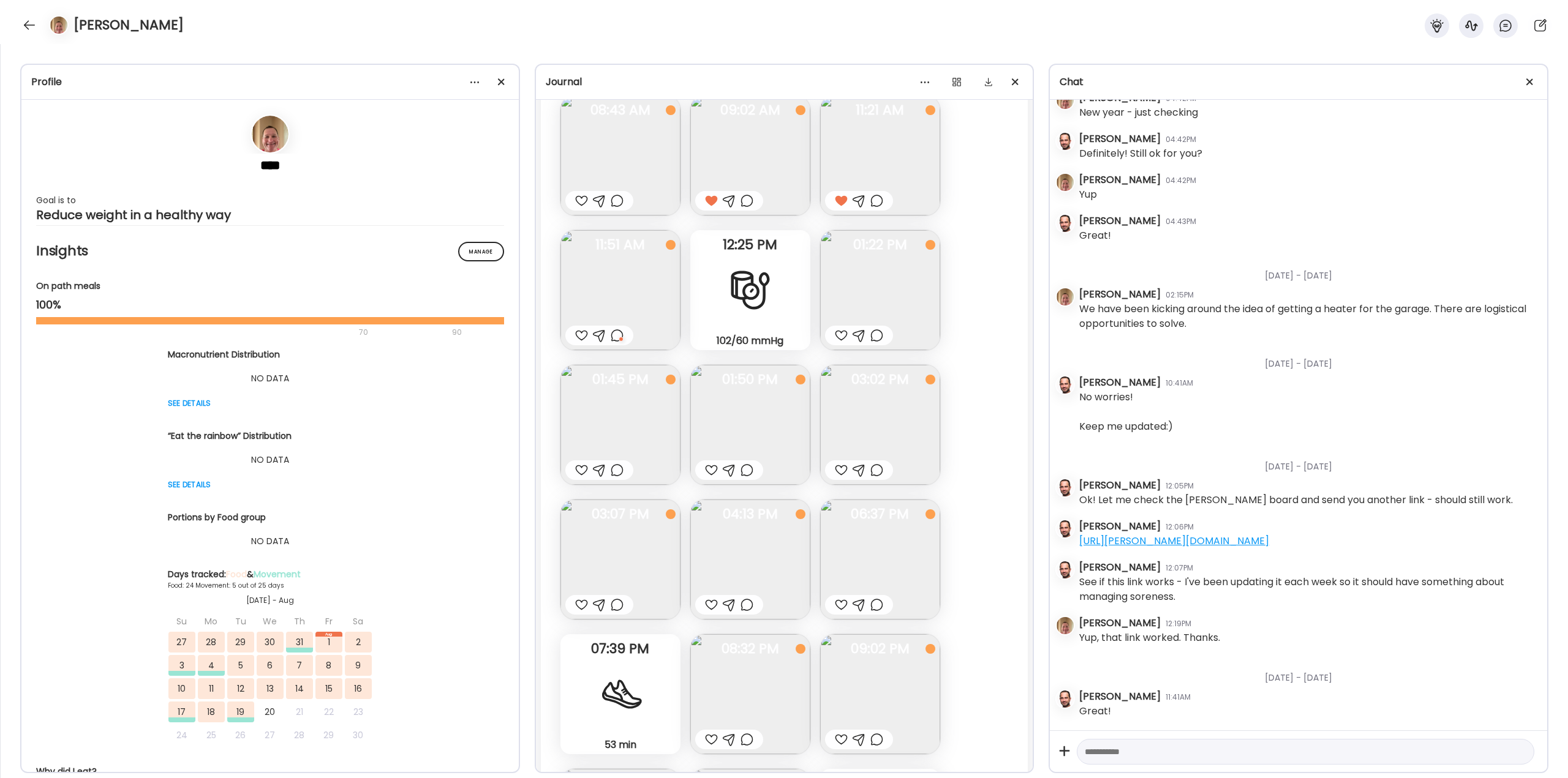
scroll to position [24448, 0]
click at [628, 427] on img at bounding box center [620, 423] width 120 height 120
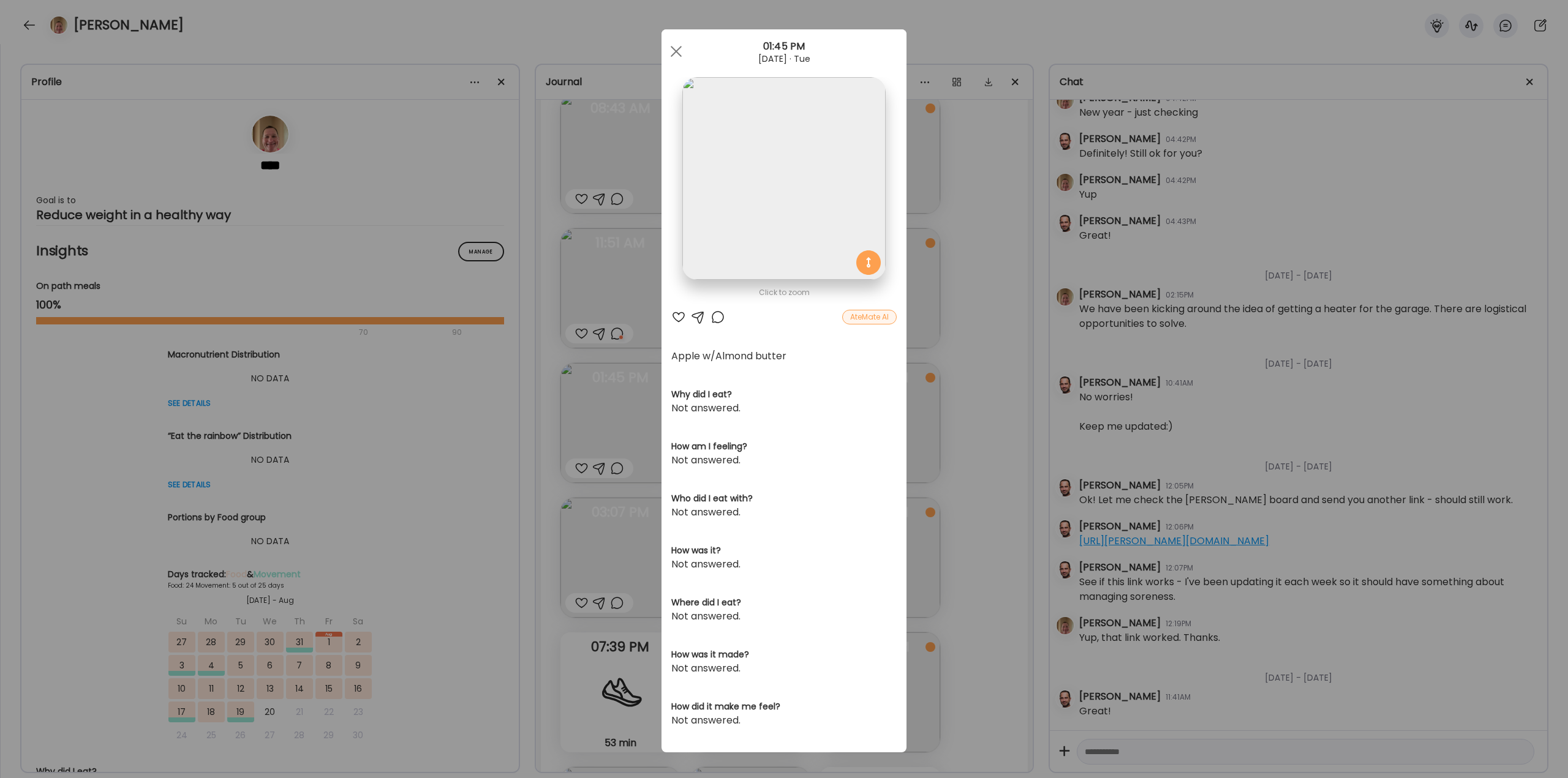
click at [712, 320] on div at bounding box center [718, 317] width 15 height 15
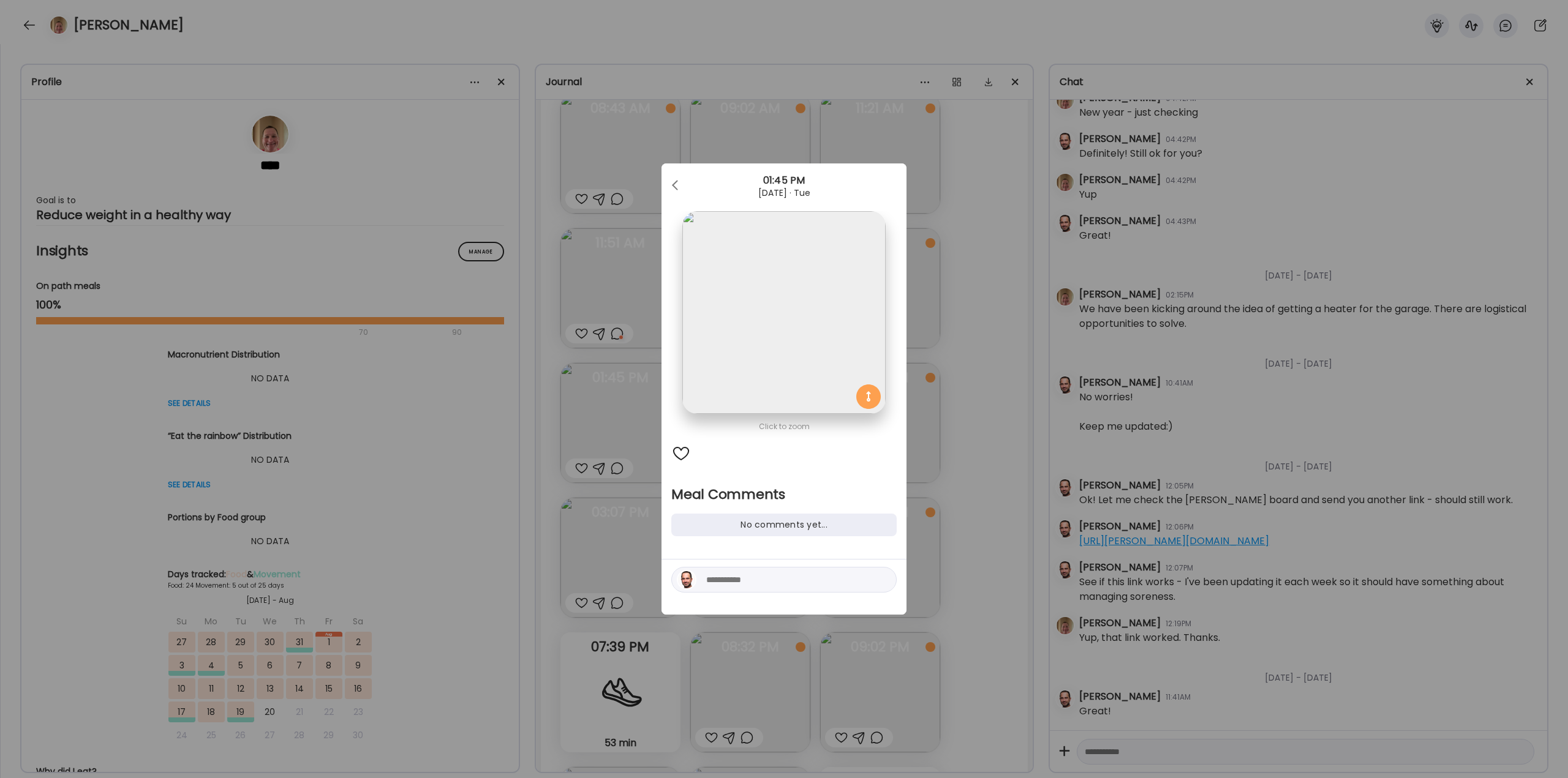
click at [764, 576] on textarea at bounding box center [789, 580] width 166 height 15
type textarea "**********"
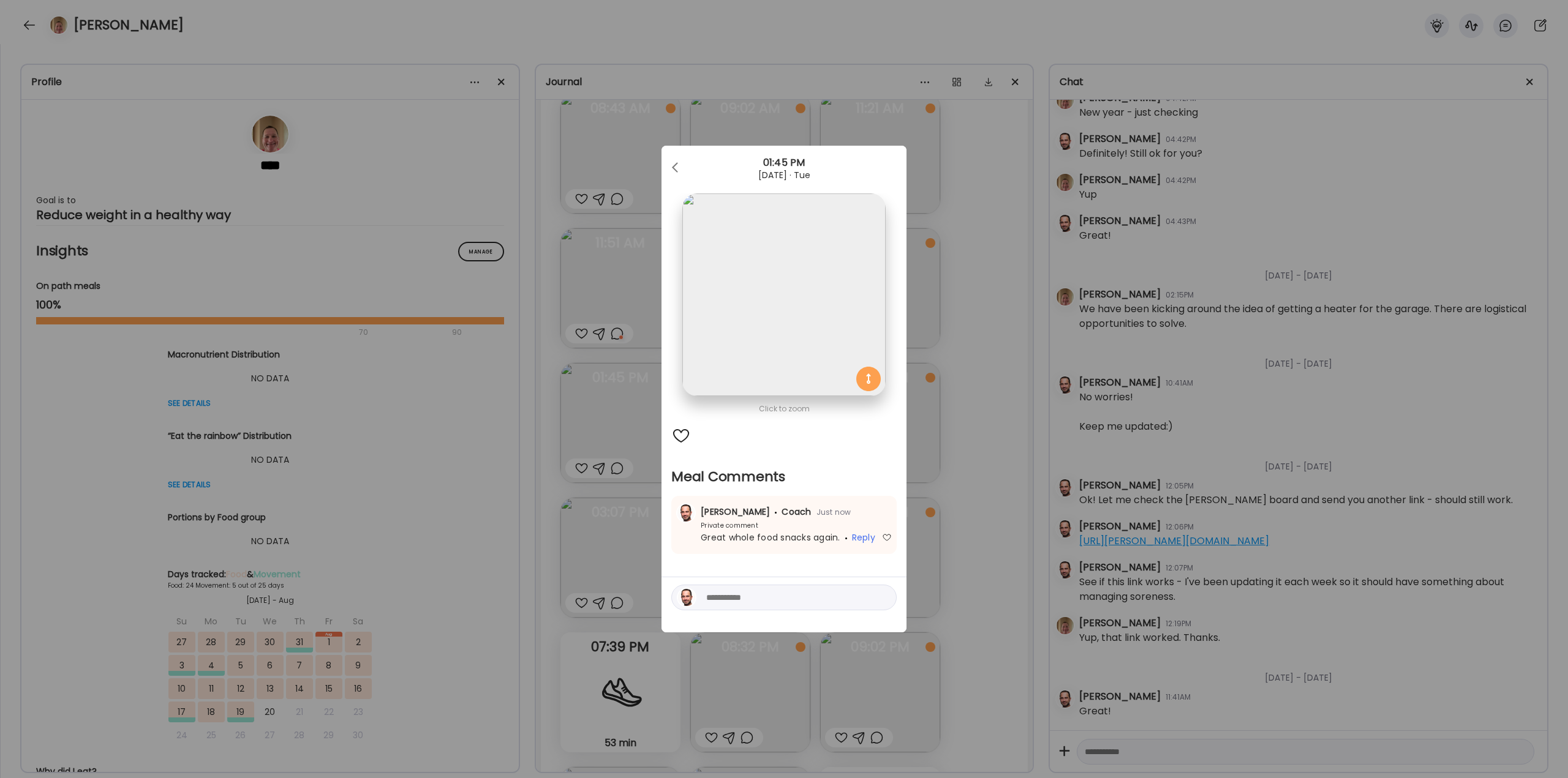
click at [931, 477] on div "Ate Coach Dashboard Wahoo! It’s official Take a moment to set up your Coach Pro…" at bounding box center [784, 389] width 1568 height 778
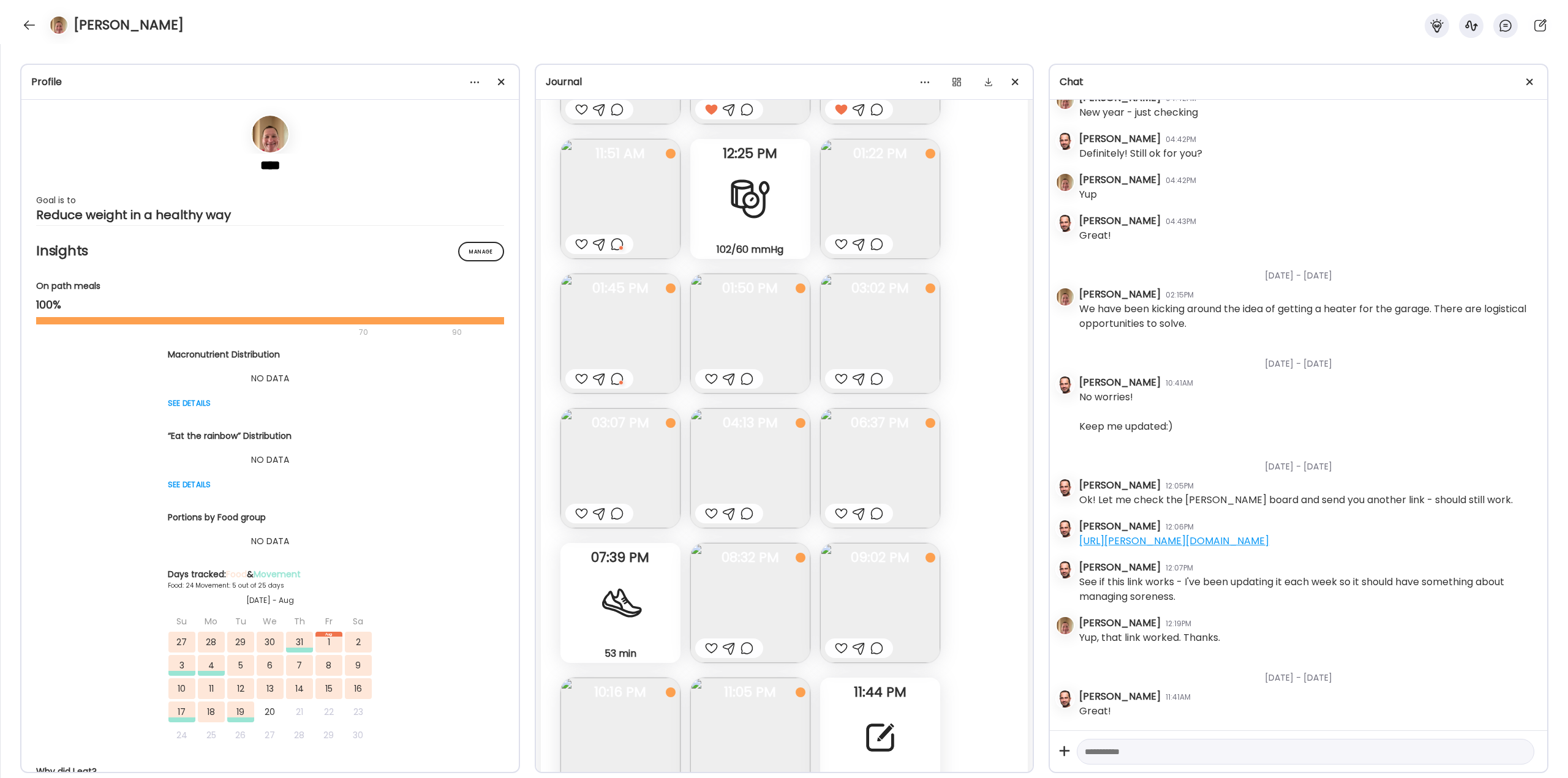
scroll to position [24570, 0]
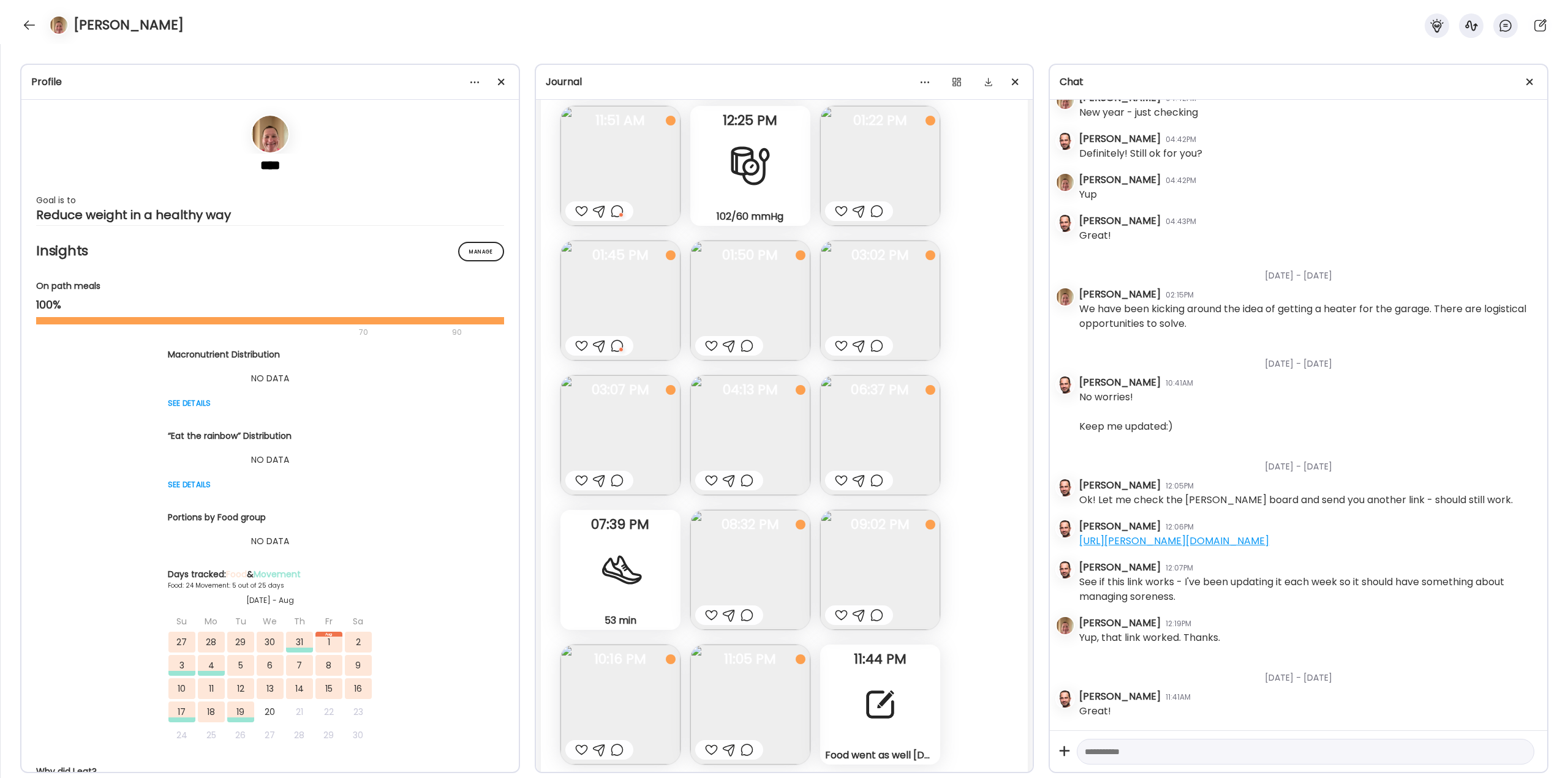
click at [716, 346] on div at bounding box center [711, 346] width 13 height 15
click at [573, 479] on div at bounding box center [599, 480] width 68 height 20
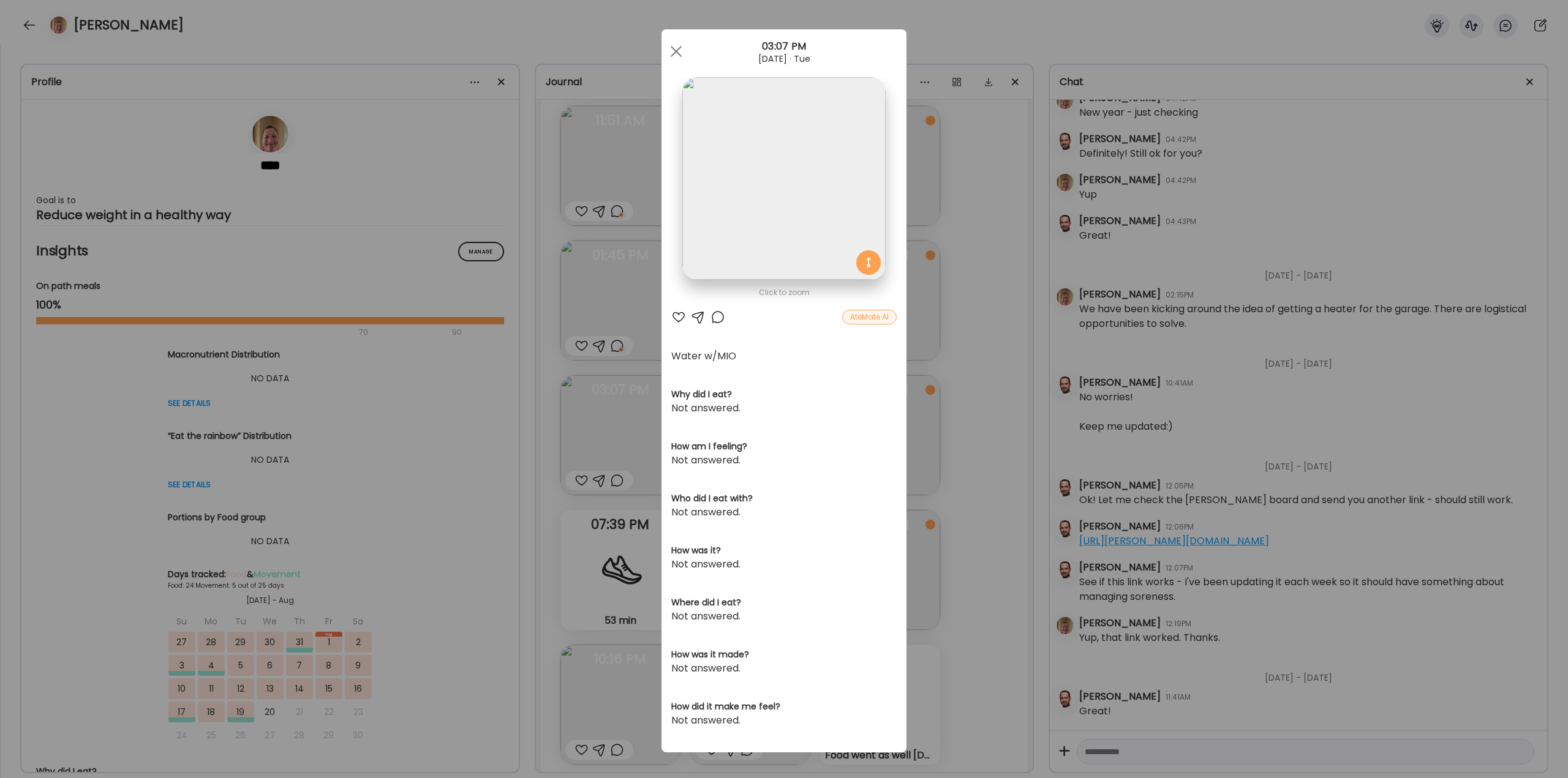
click at [716, 314] on div at bounding box center [718, 317] width 15 height 15
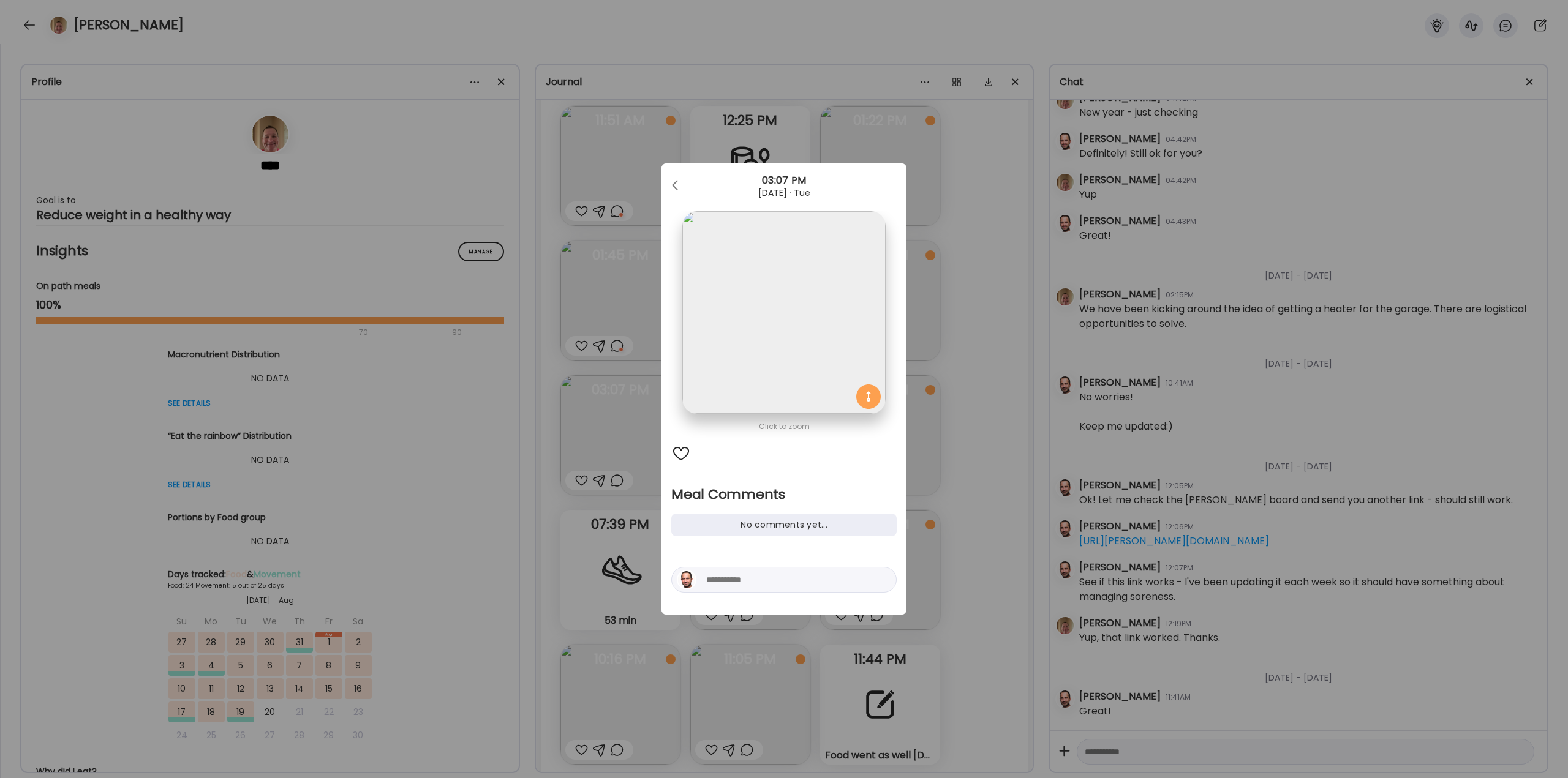
click at [800, 581] on textarea at bounding box center [789, 580] width 166 height 15
type textarea "**********"
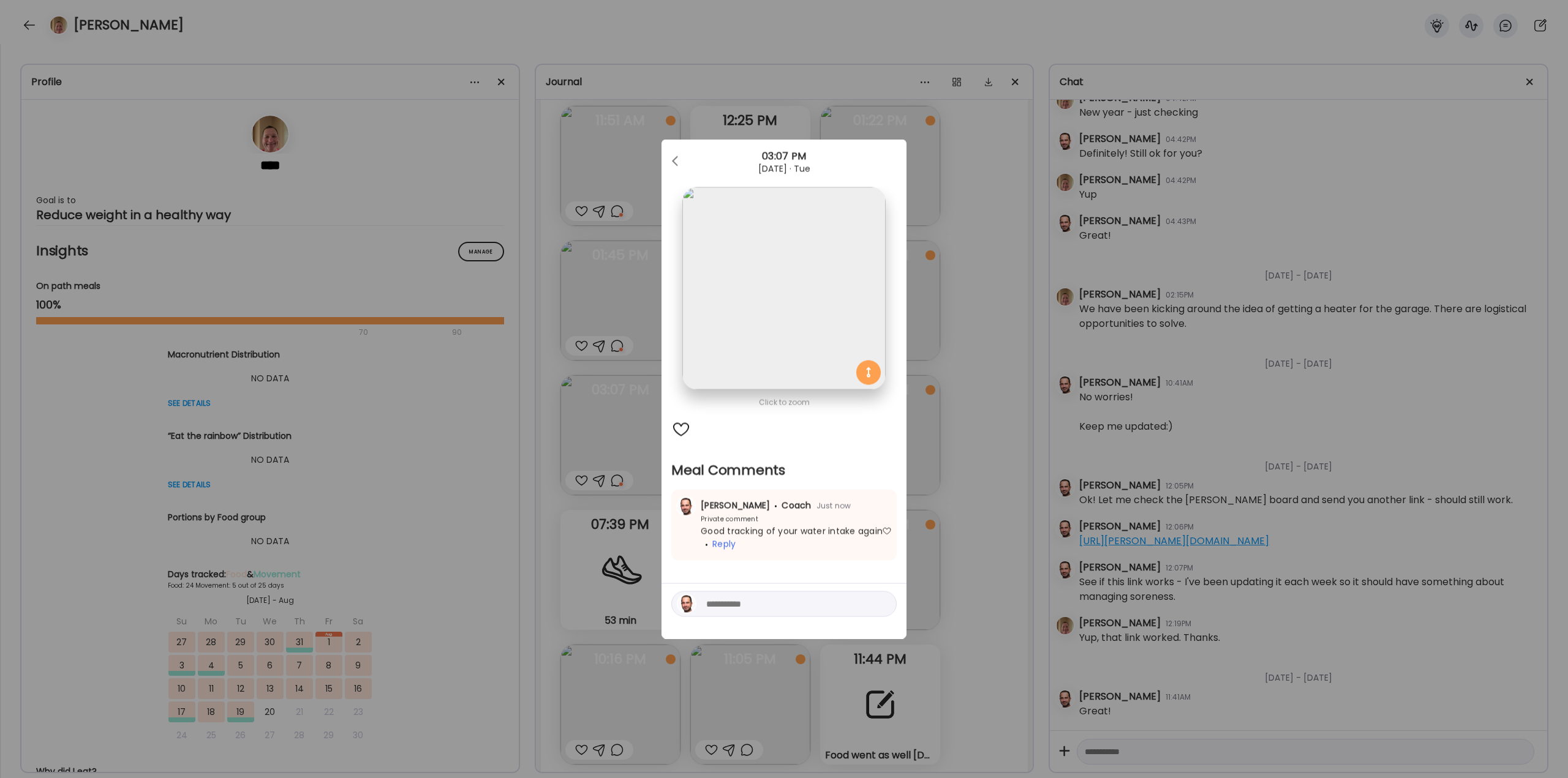
click at [941, 481] on div "Ate Coach Dashboard Wahoo! It’s official Take a moment to set up your Coach Pro…" at bounding box center [784, 389] width 1568 height 778
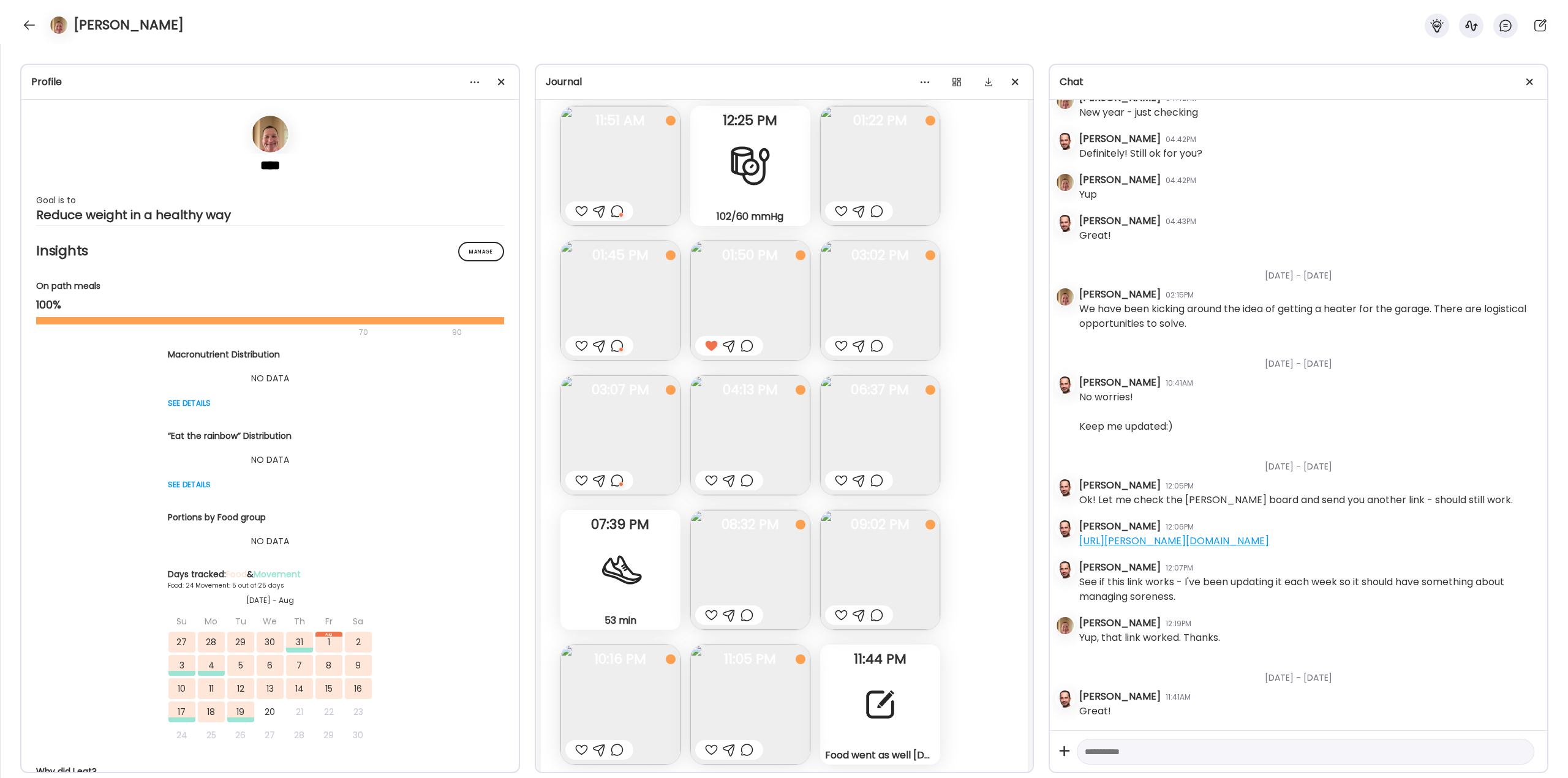
click at [711, 481] on div at bounding box center [711, 480] width 13 height 15
click at [875, 480] on div at bounding box center [877, 480] width 13 height 15
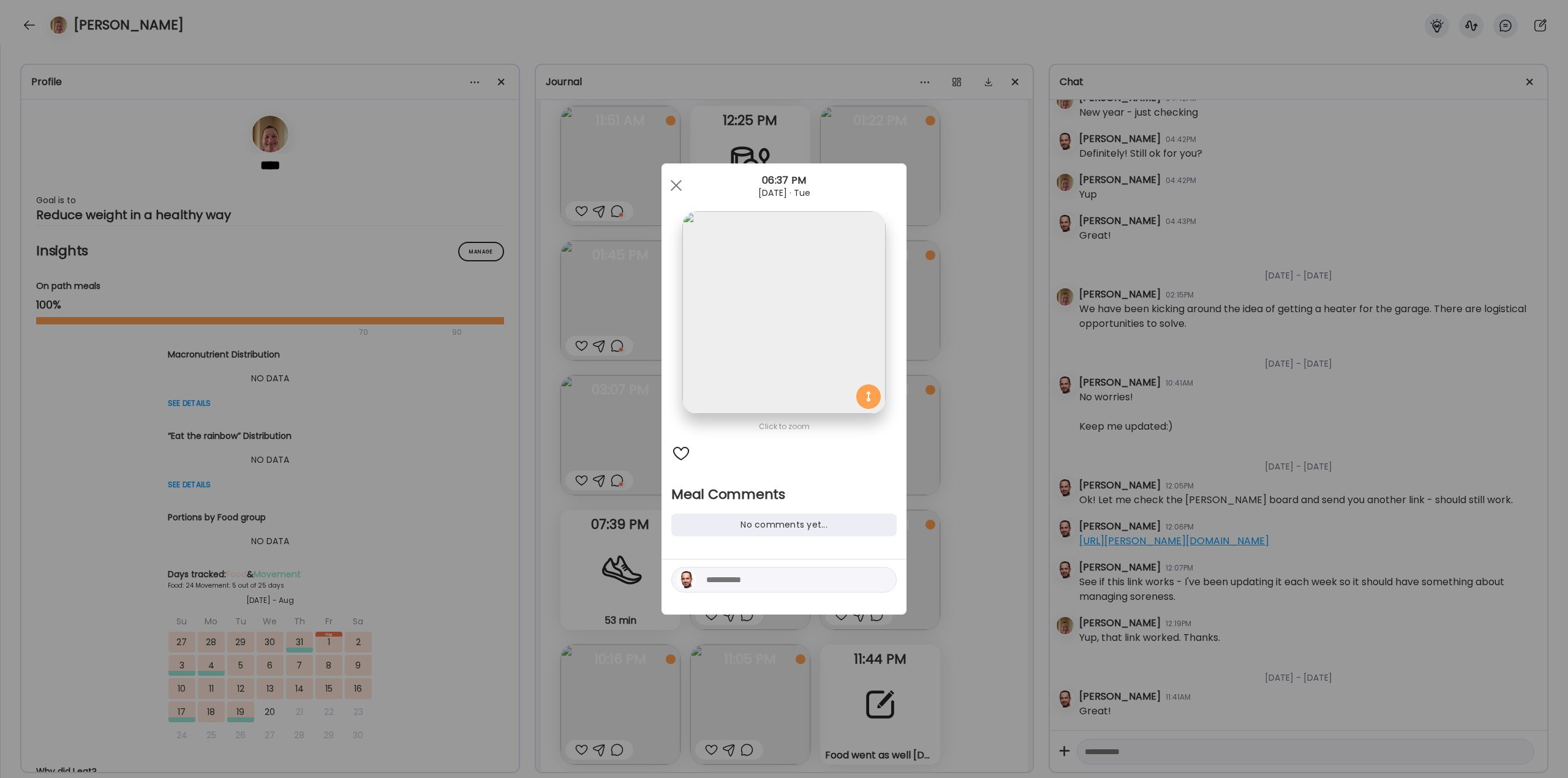
click at [760, 583] on textarea at bounding box center [789, 580] width 166 height 15
type textarea "**********"
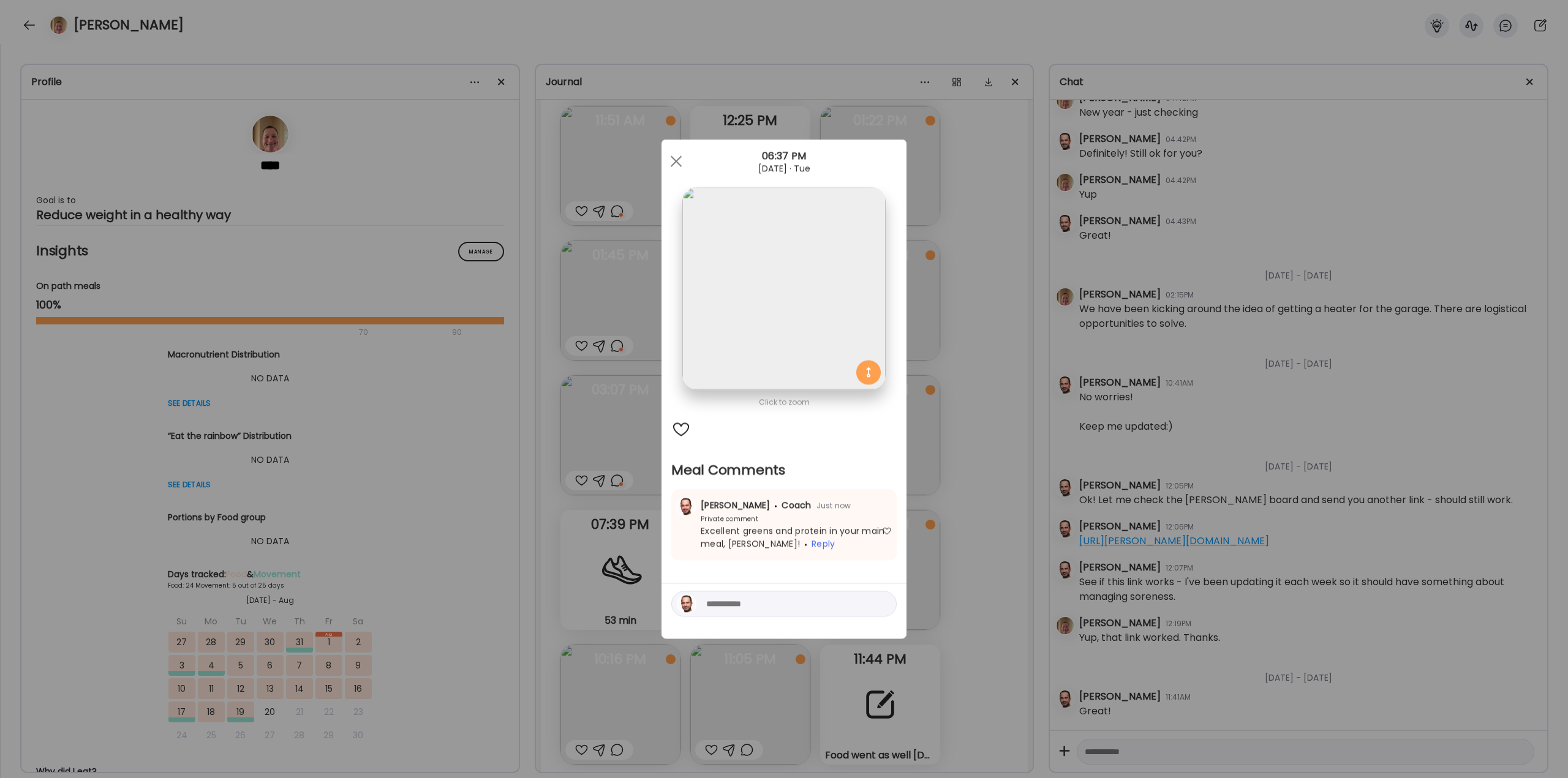
click at [998, 533] on div "Ate Coach Dashboard Wahoo! It’s official Take a moment to set up your Coach Pro…" at bounding box center [784, 389] width 1568 height 778
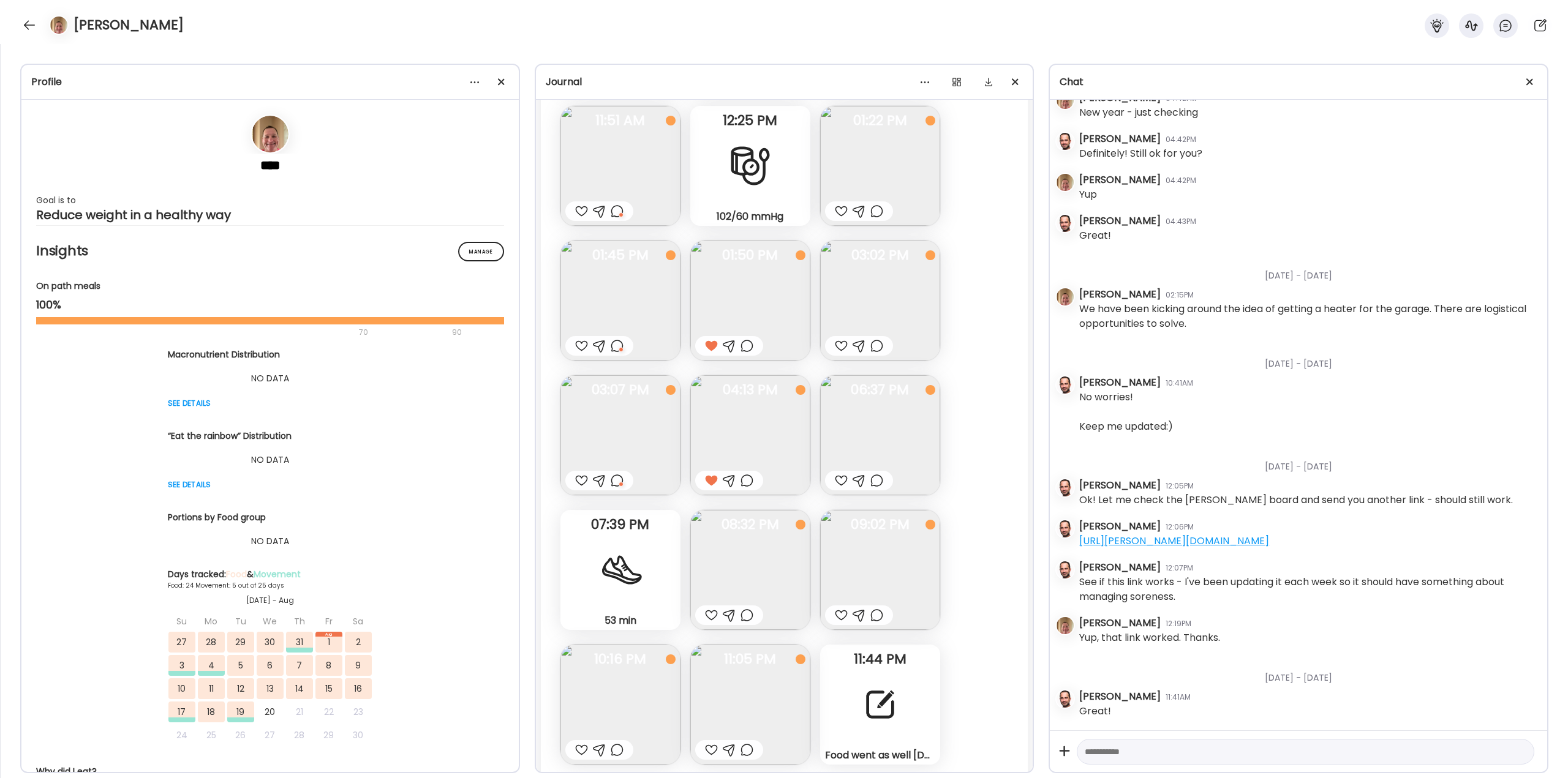
scroll to position [24631, 0]
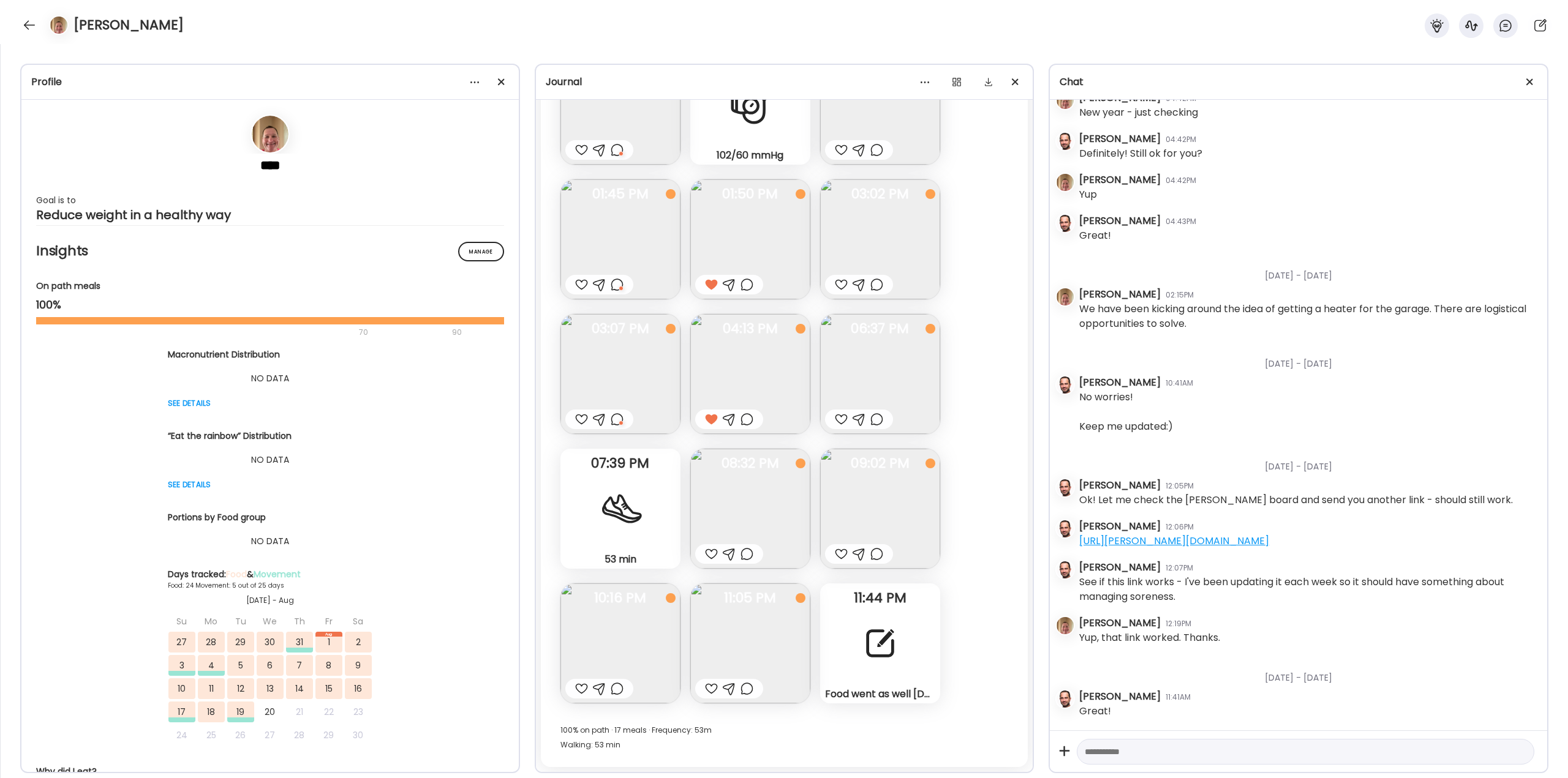
click at [775, 616] on img at bounding box center [750, 643] width 120 height 120
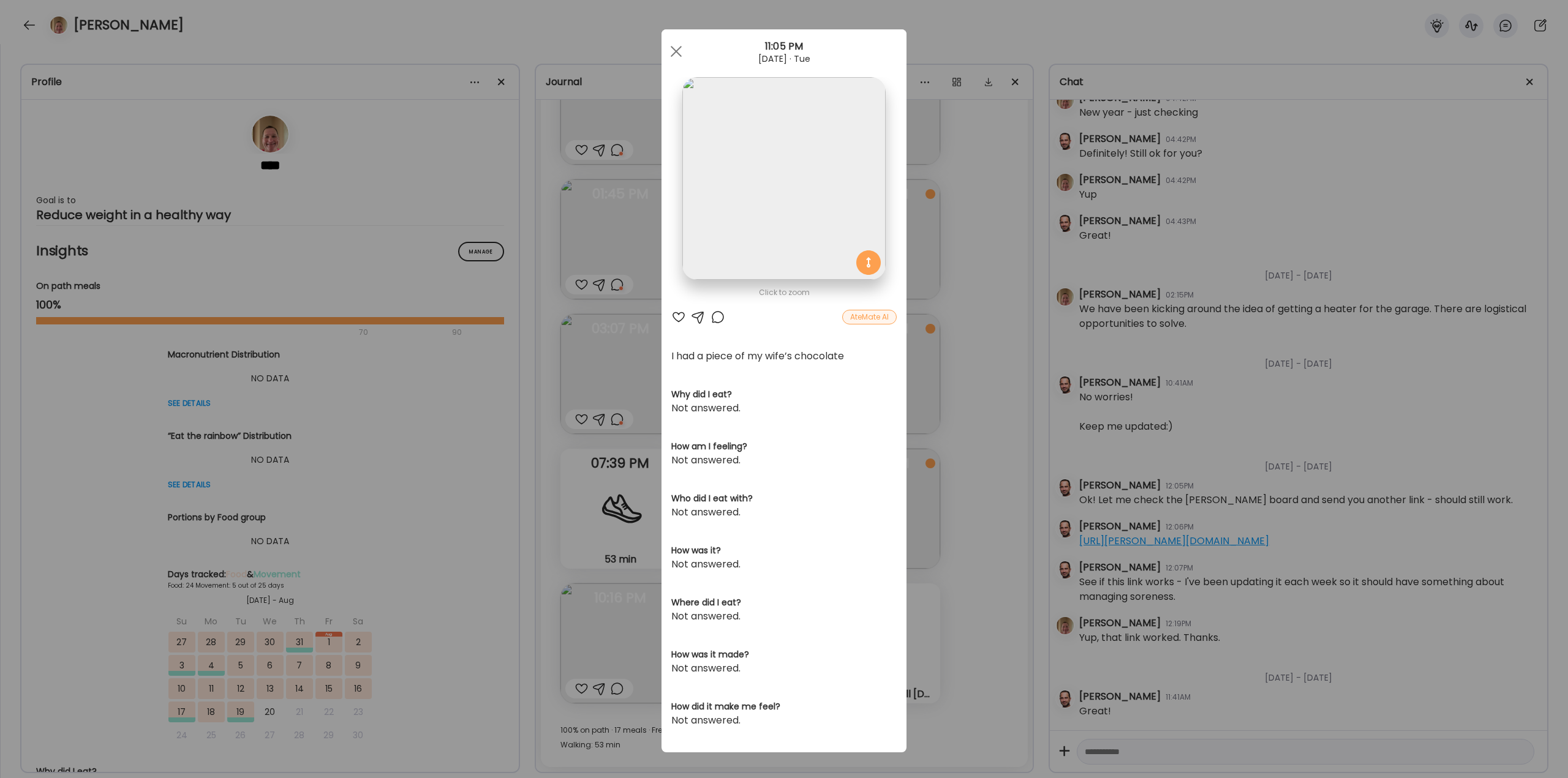
click at [711, 320] on div at bounding box center [718, 317] width 15 height 15
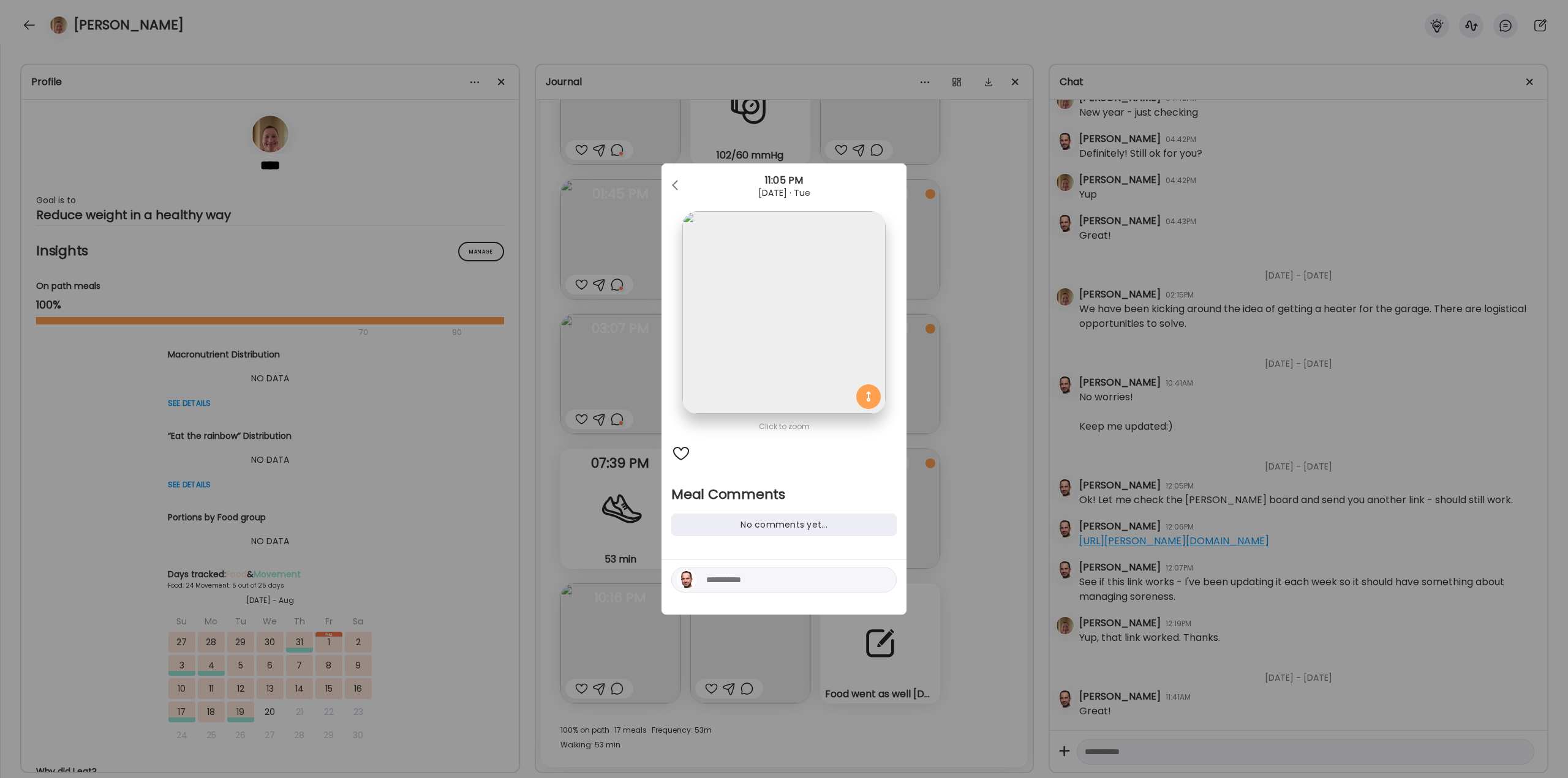
click at [751, 576] on textarea at bounding box center [789, 580] width 166 height 15
type textarea "*****"
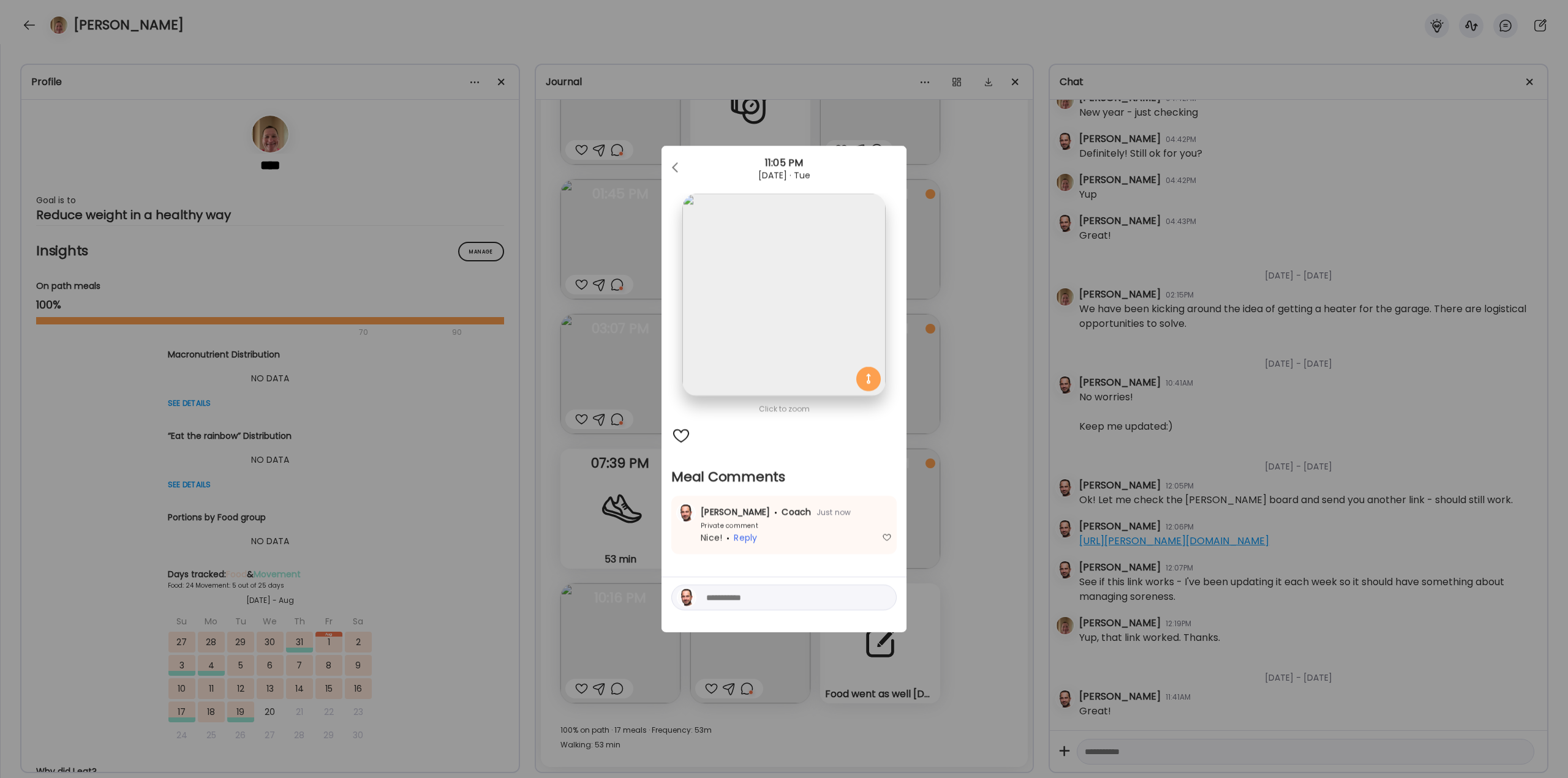
click at [909, 516] on div "Ate Coach Dashboard Wahoo! It’s official Take a moment to set up your Coach Pro…" at bounding box center [784, 389] width 1568 height 778
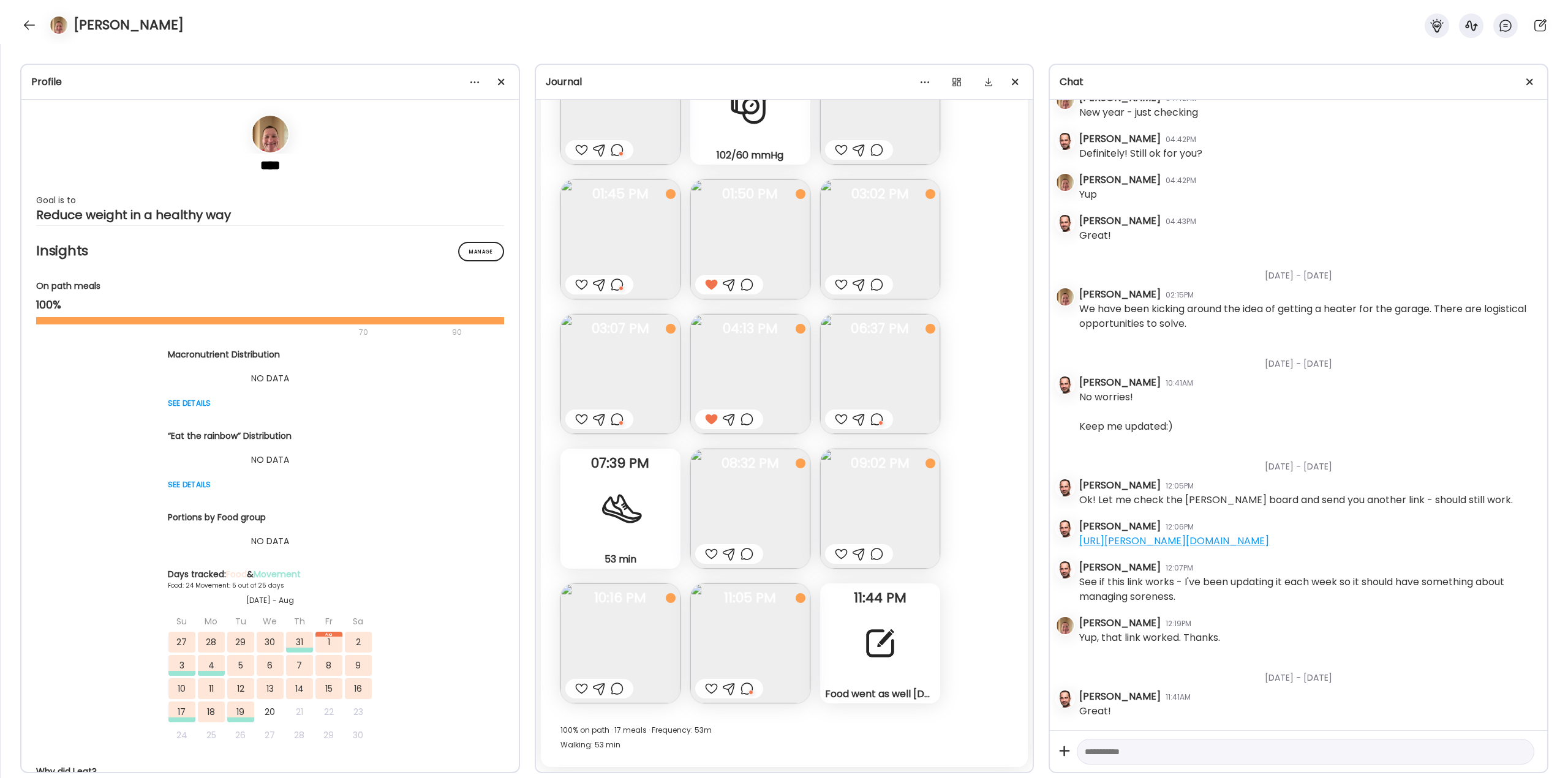
click at [581, 685] on div at bounding box center [582, 688] width 13 height 15
click at [842, 551] on div at bounding box center [841, 554] width 13 height 15
click at [750, 556] on div at bounding box center [747, 554] width 13 height 15
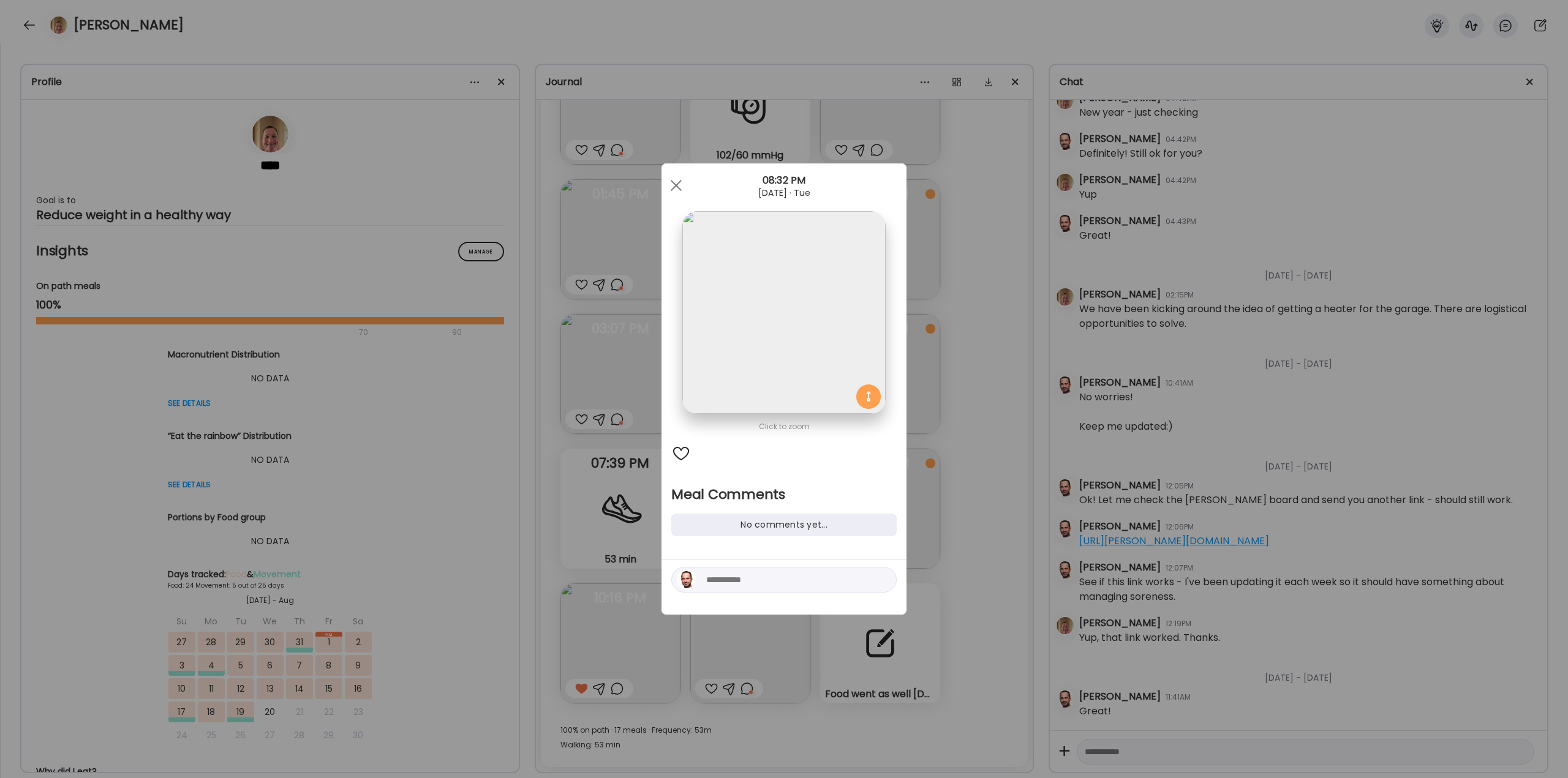
click at [754, 582] on textarea at bounding box center [789, 580] width 166 height 15
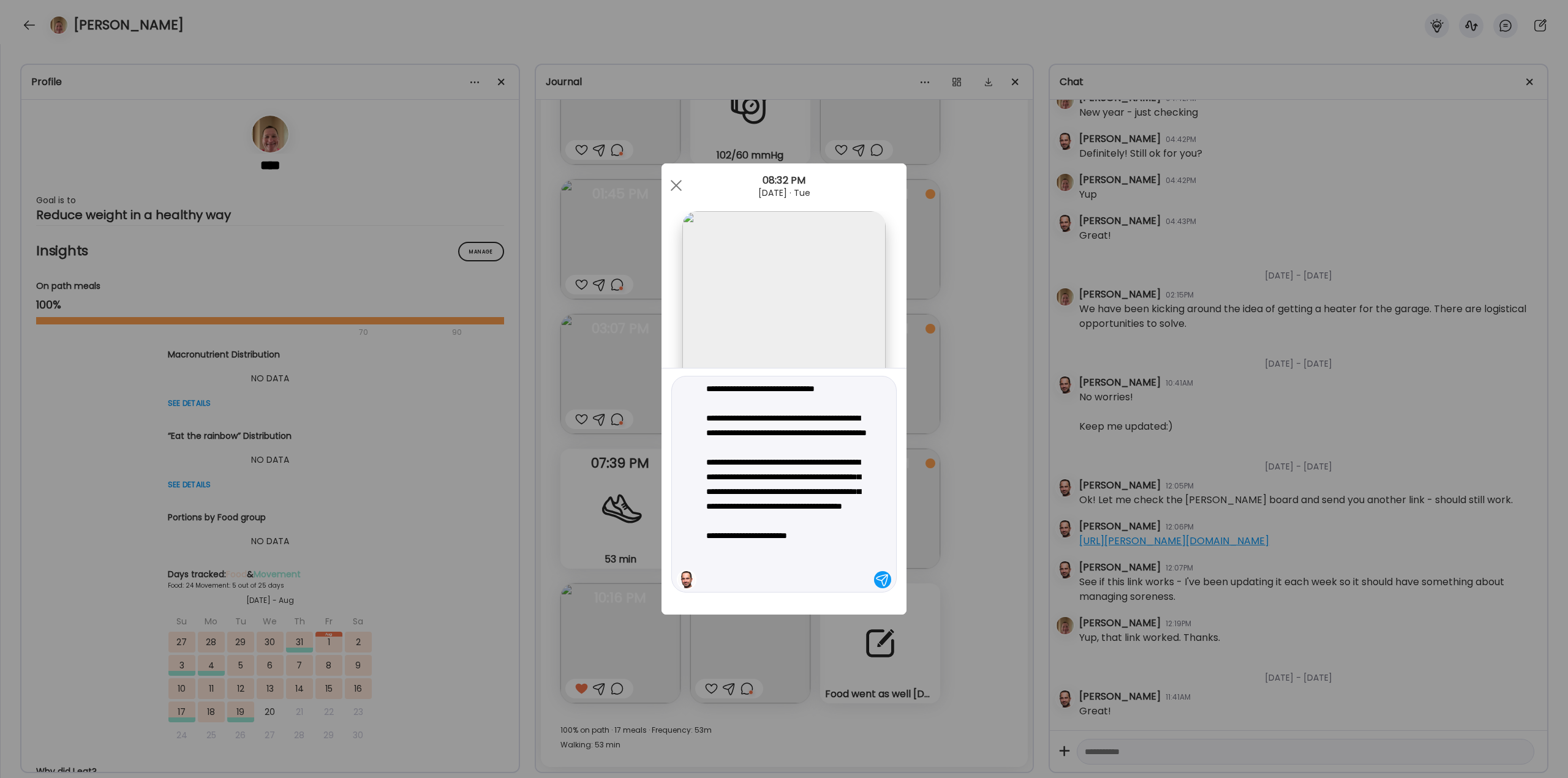
type textarea "**********"
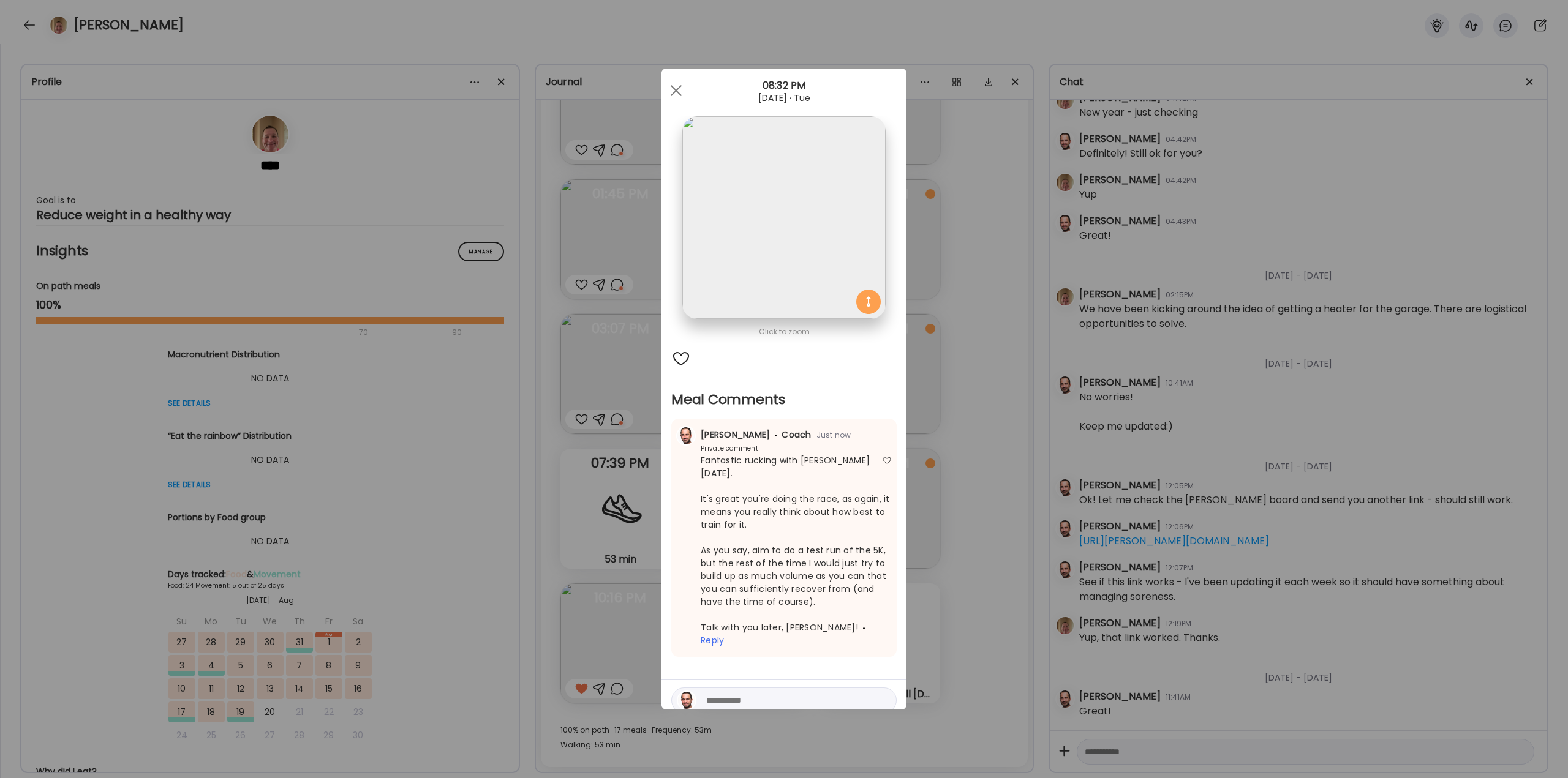
click at [979, 406] on div "Ate Coach Dashboard Wahoo! It’s official Take a moment to set up your Coach Pro…" at bounding box center [784, 389] width 1568 height 778
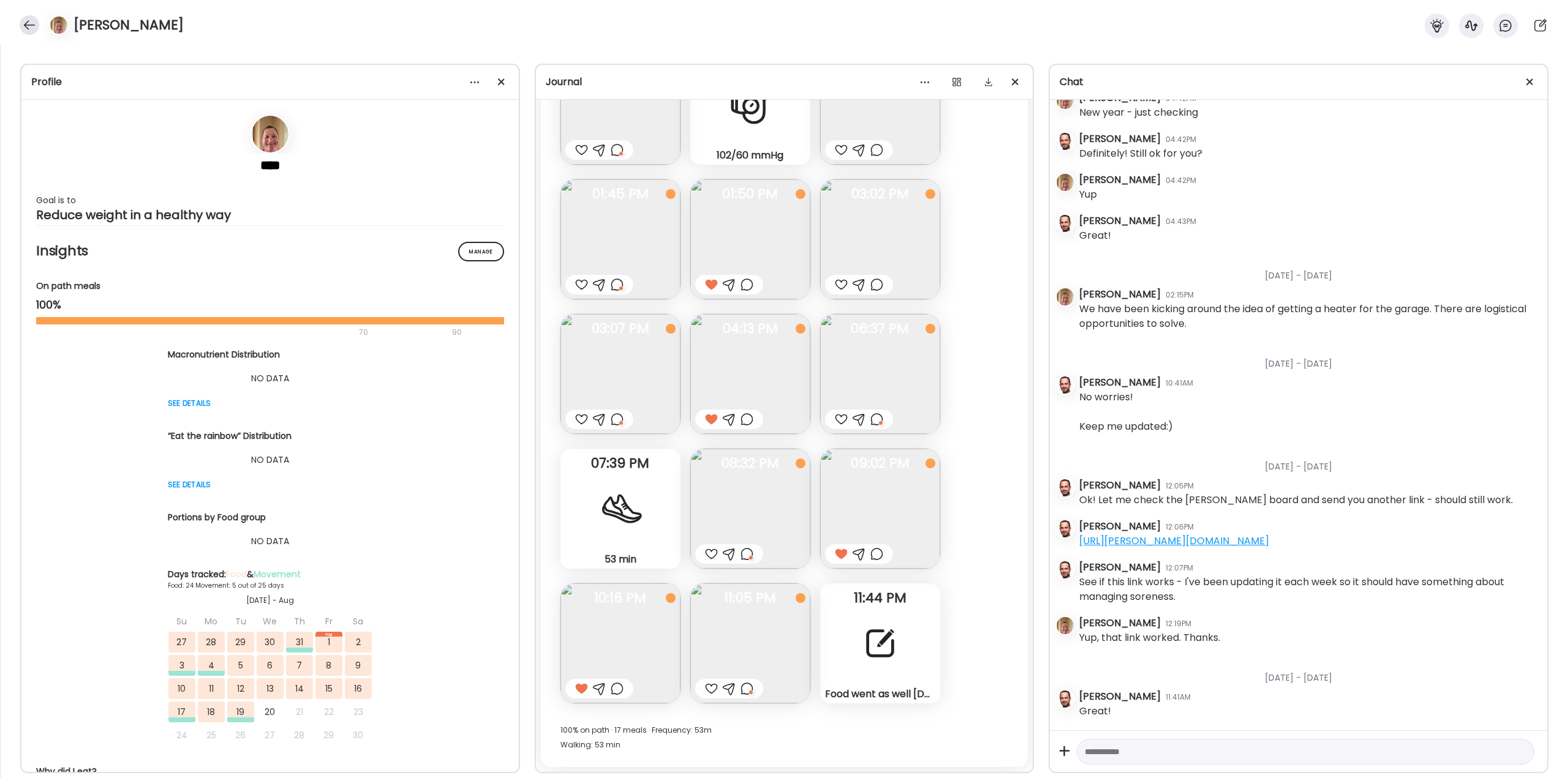
click at [31, 25] on div at bounding box center [29, 25] width 20 height 20
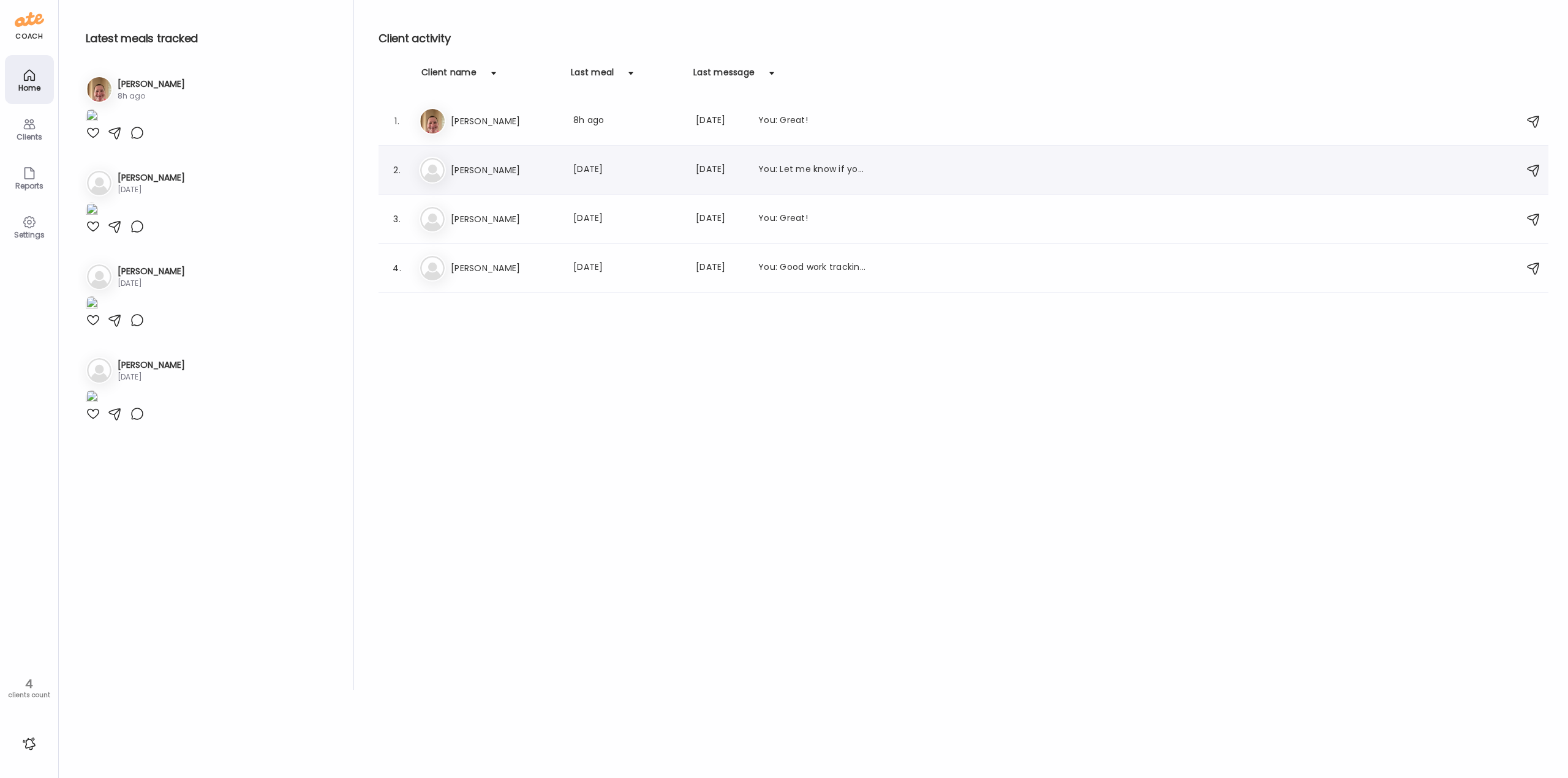
click at [543, 166] on h3 "[PERSON_NAME]" at bounding box center [505, 170] width 108 height 15
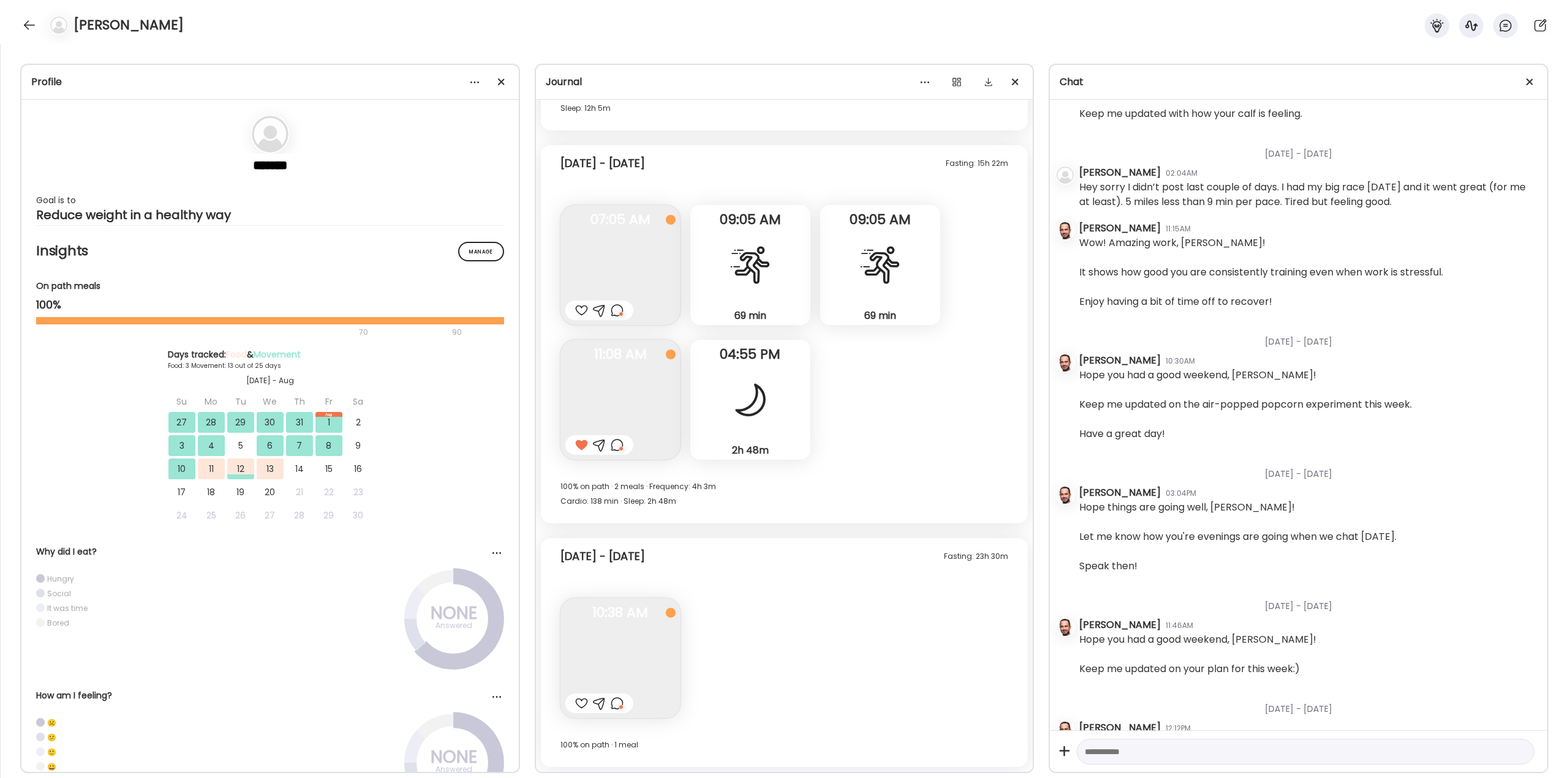
scroll to position [4931, 0]
